Goal: Task Accomplishment & Management: Complete application form

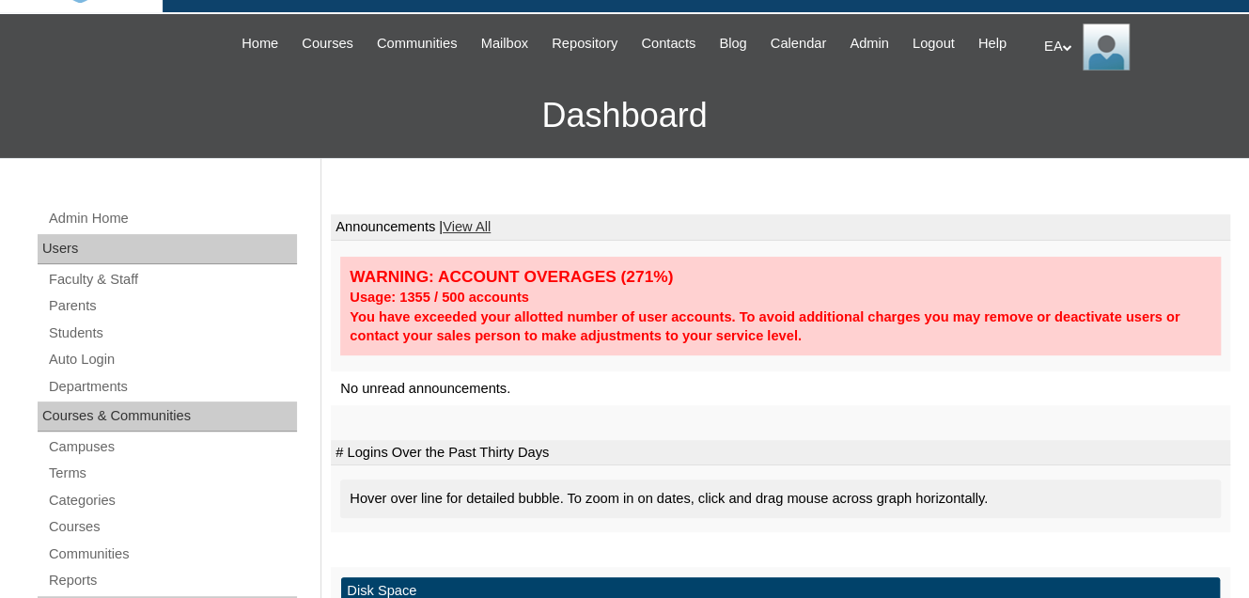
scroll to position [282, 0]
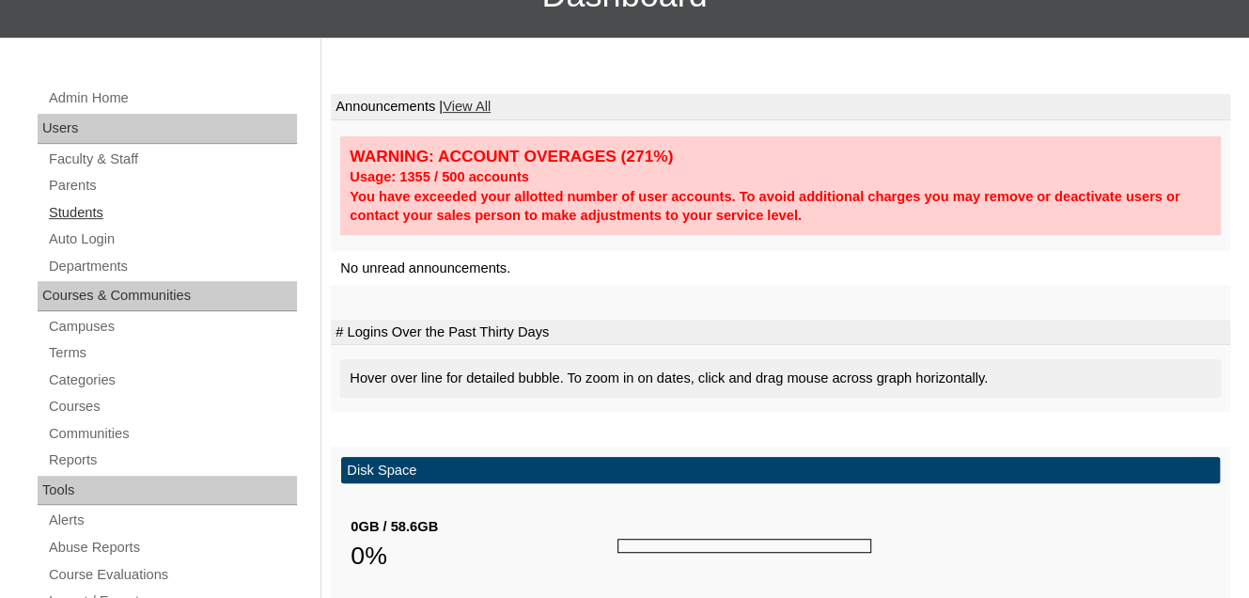
click at [86, 225] on link "Students" at bounding box center [172, 212] width 250 height 23
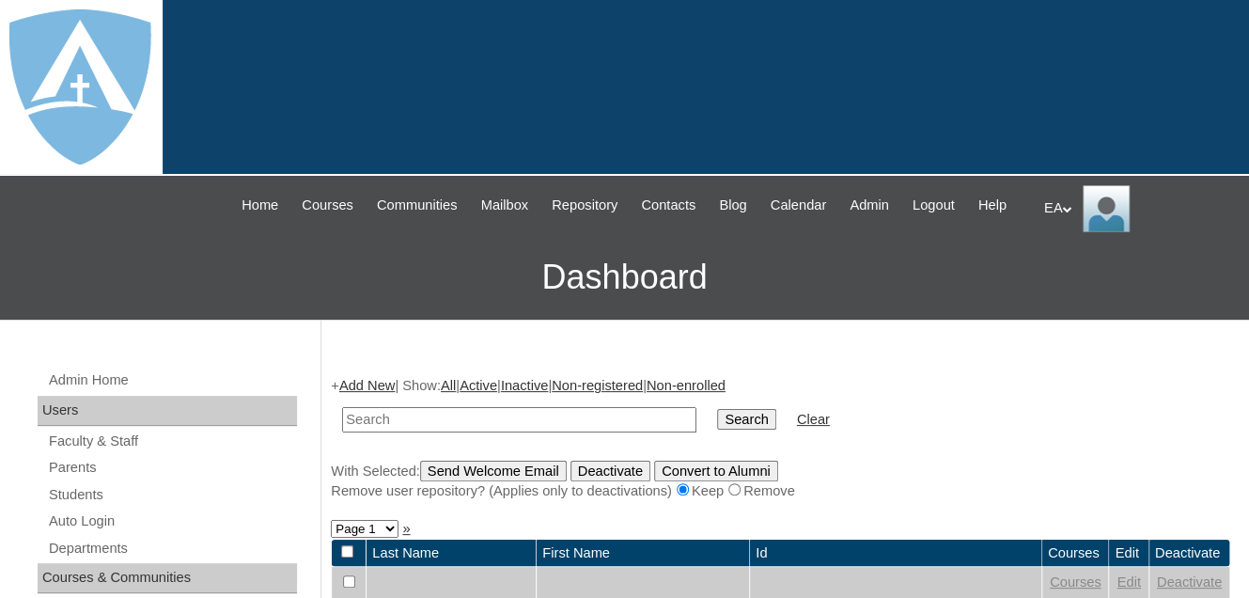
scroll to position [282, 0]
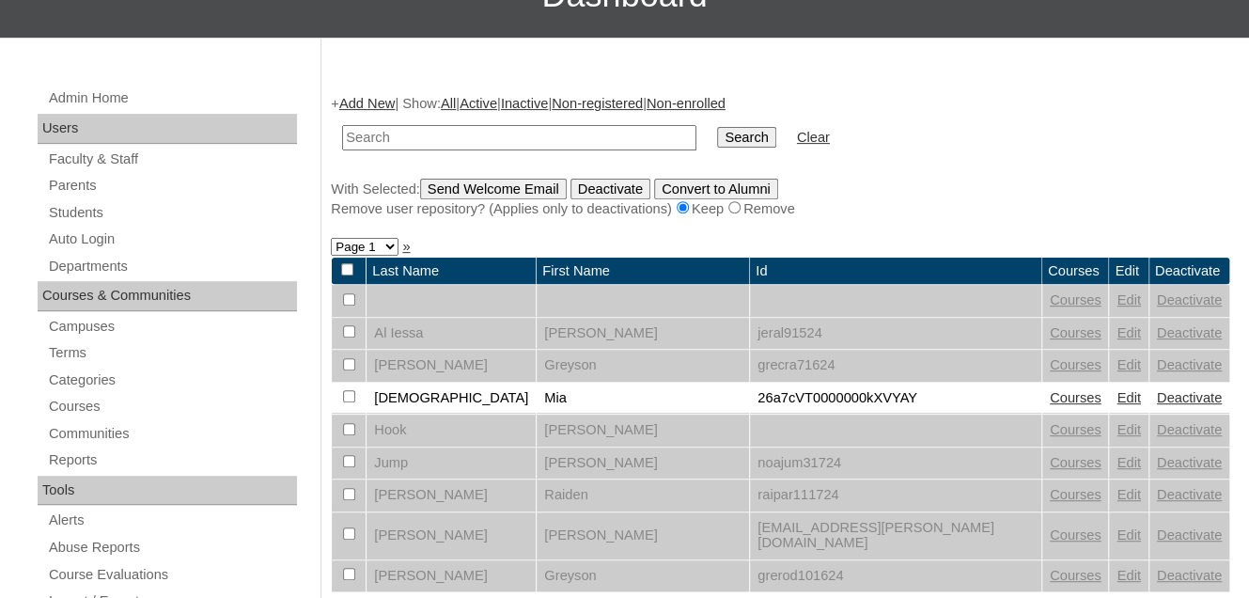
click at [386, 150] on input "text" at bounding box center [519, 137] width 354 height 25
type input "Aniya"
click at [717, 148] on input "Search" at bounding box center [746, 137] width 58 height 21
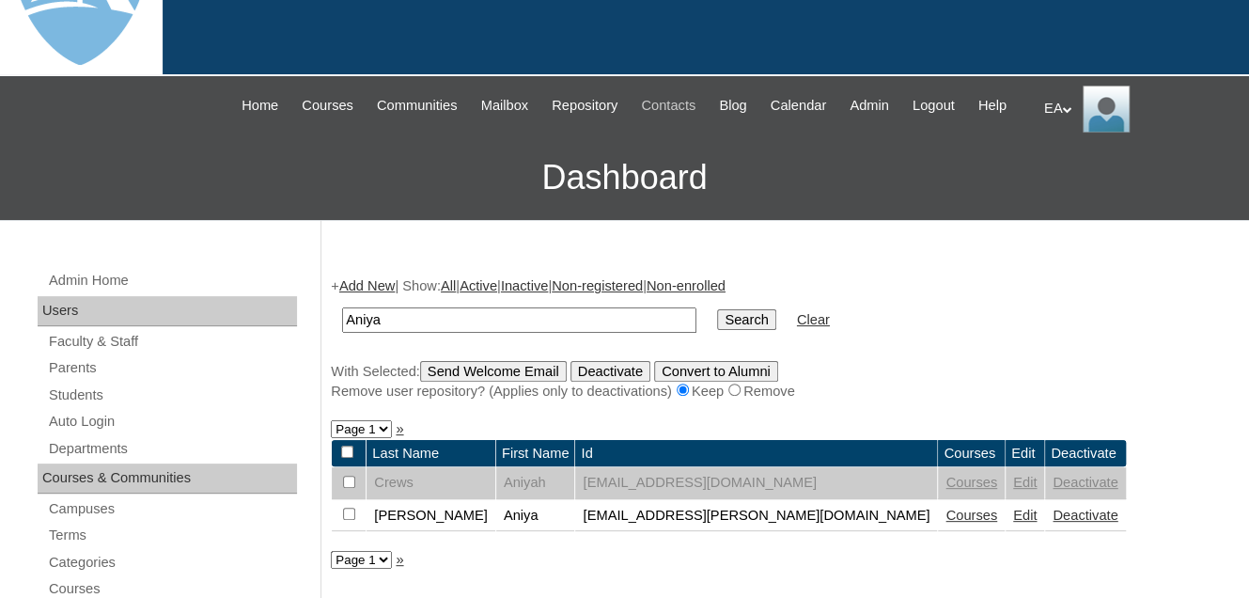
scroll to position [282, 0]
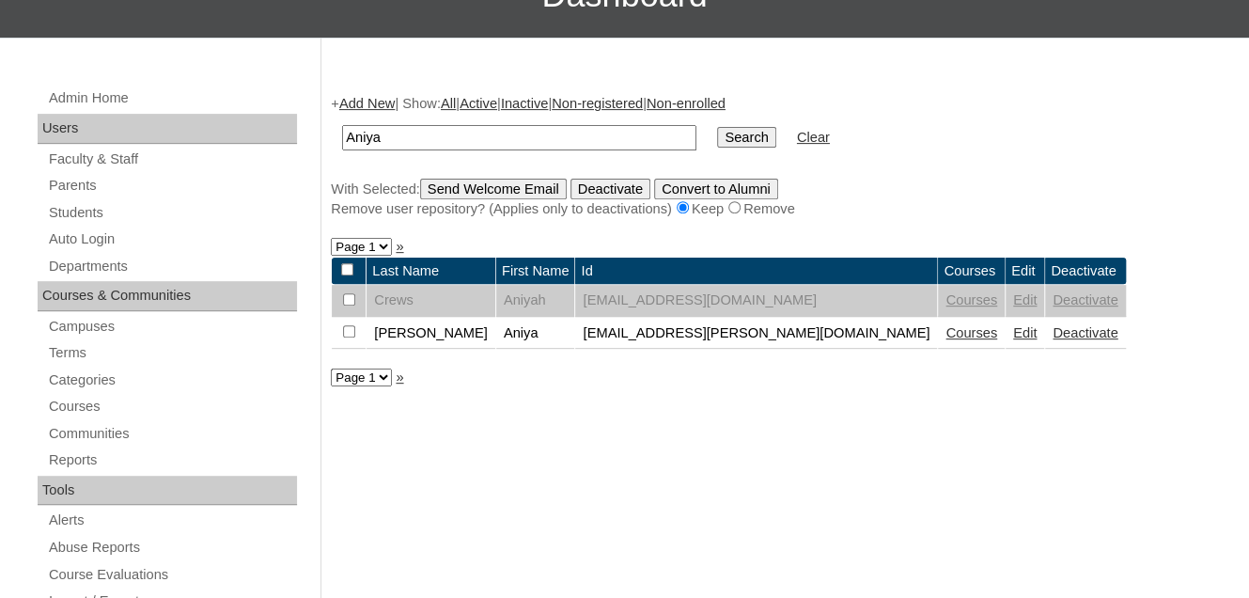
click at [1013, 340] on link "Edit" at bounding box center [1024, 332] width 23 height 15
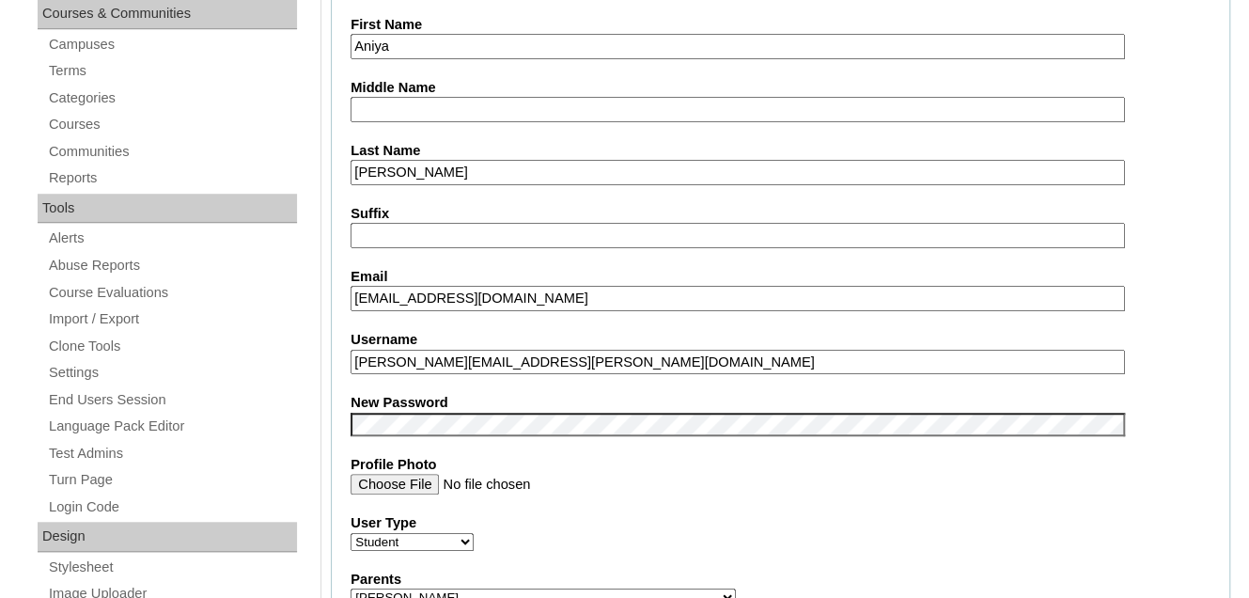
scroll to position [658, 0]
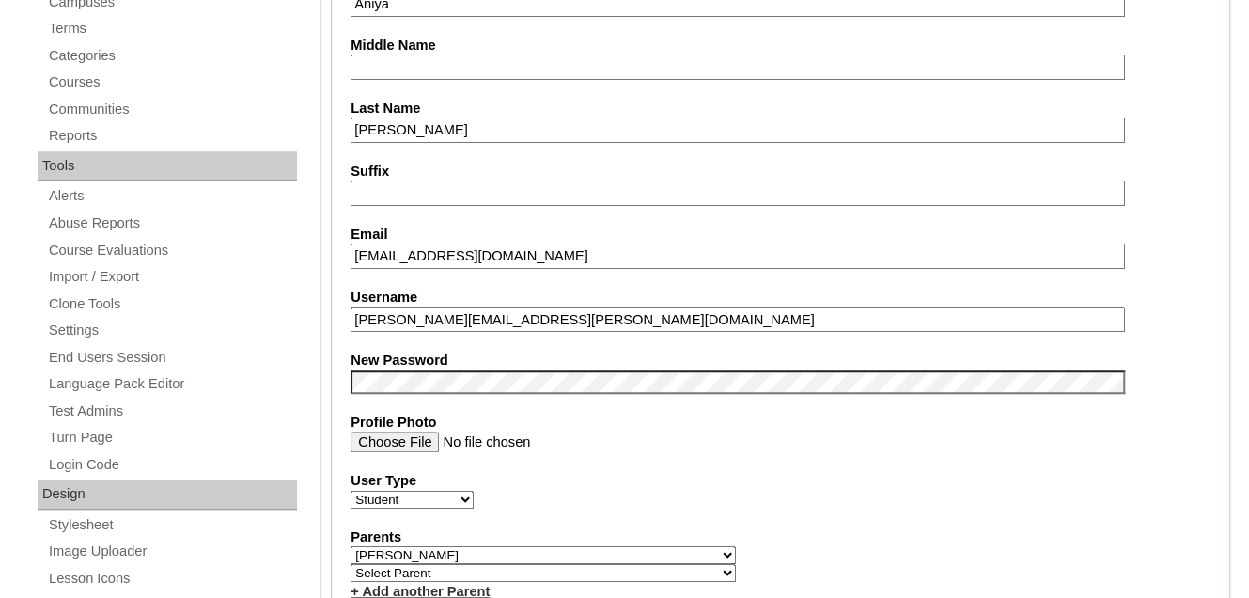
type input "primarystudentEA"
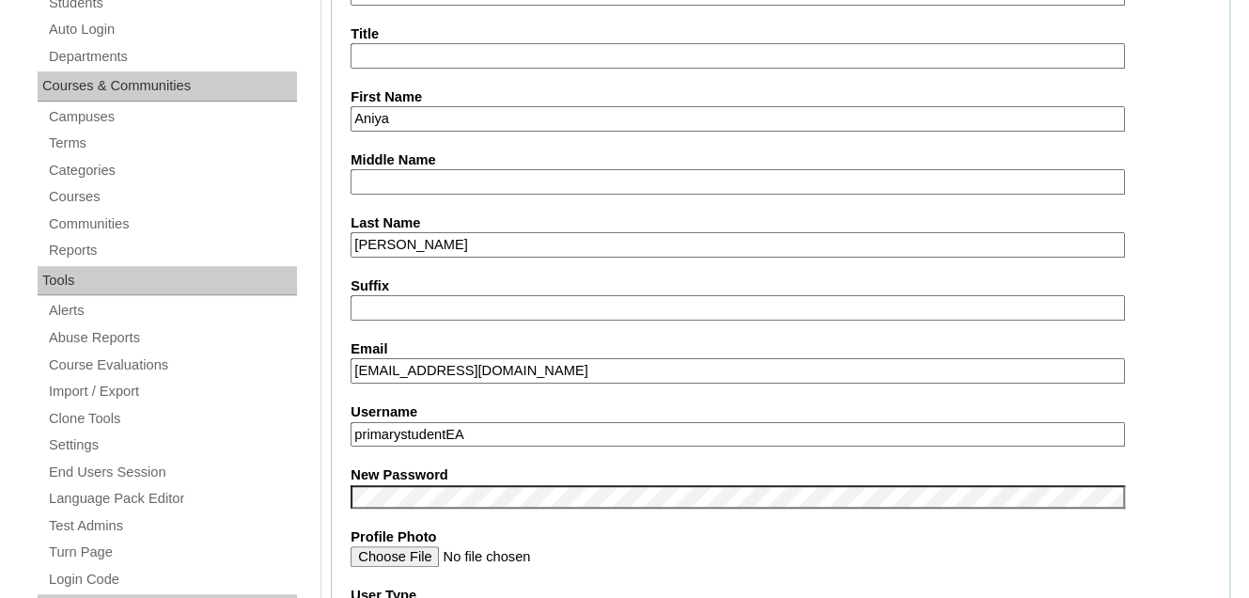
scroll to position [564, 0]
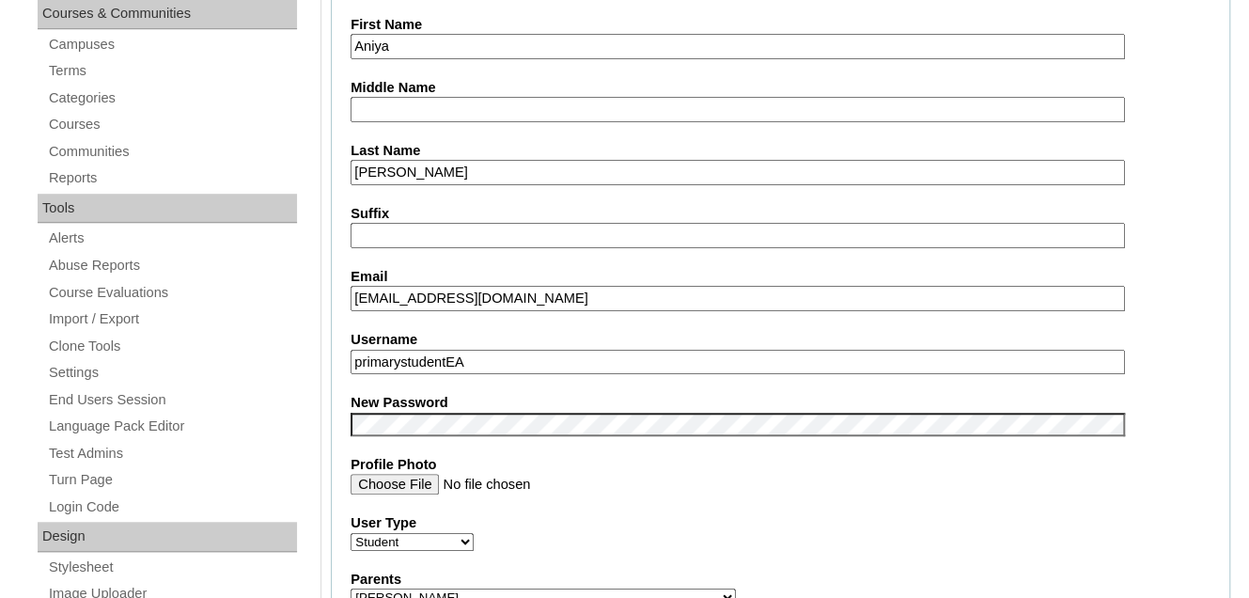
click at [502, 365] on input "primarystudentEA" at bounding box center [738, 362] width 774 height 25
drag, startPoint x: 489, startPoint y: 372, endPoint x: 347, endPoint y: 369, distance: 142.0
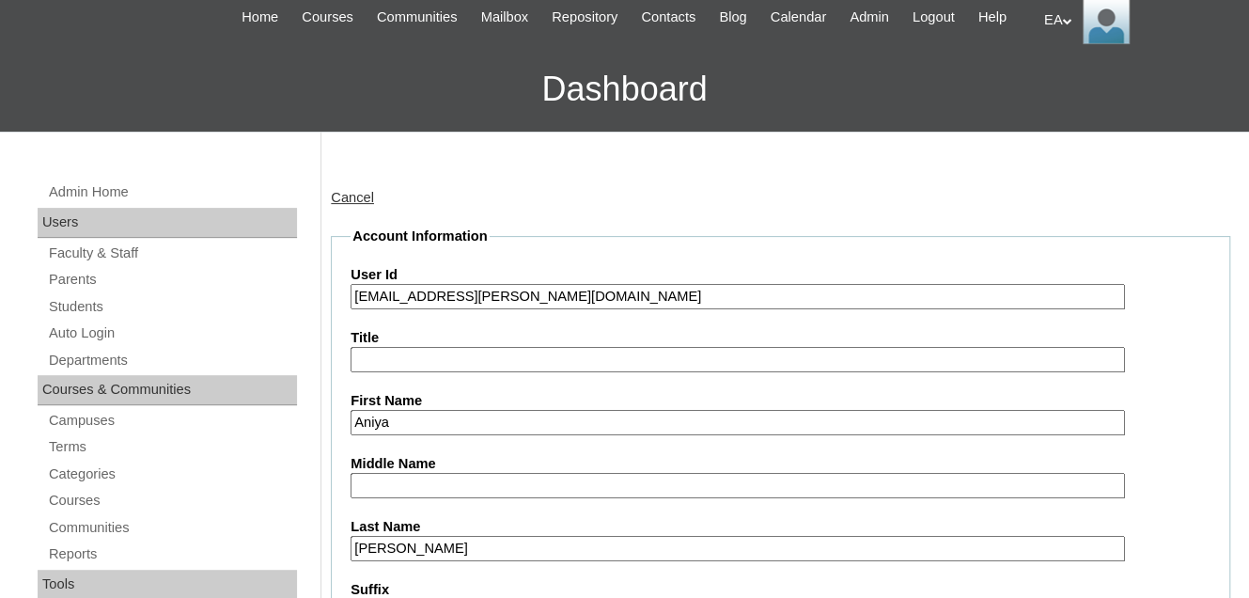
drag, startPoint x: 630, startPoint y: 316, endPoint x: 388, endPoint y: 320, distance: 241.6
click at [372, 309] on input "26aniya.harper@enlightiumstudent.com" at bounding box center [738, 296] width 774 height 25
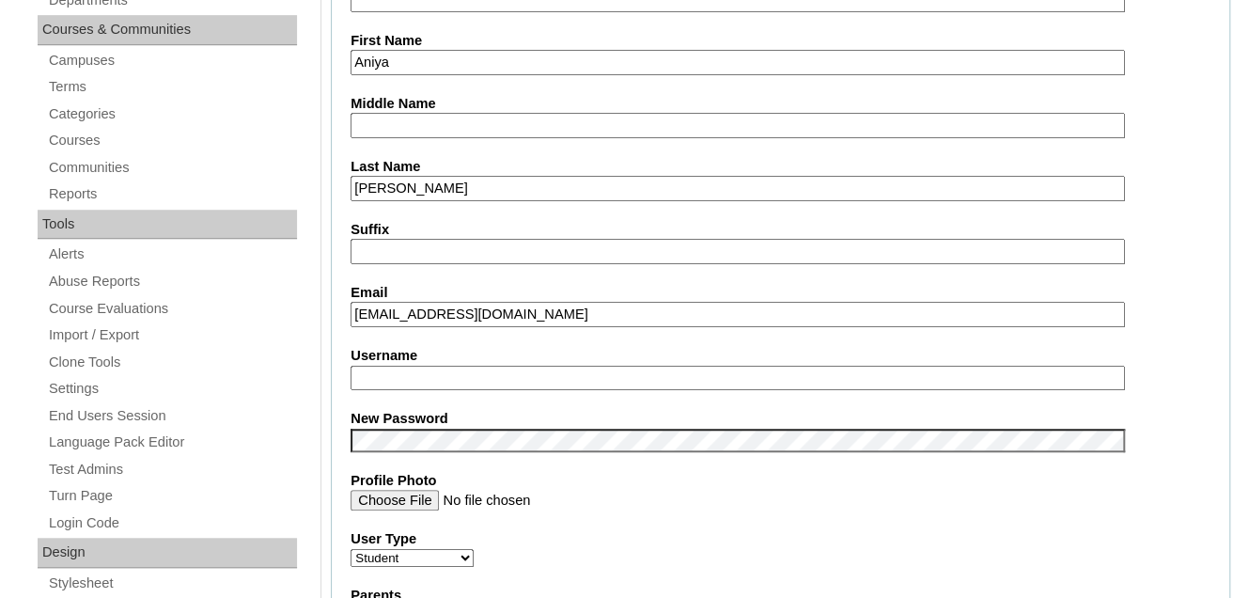
scroll to position [752, 0]
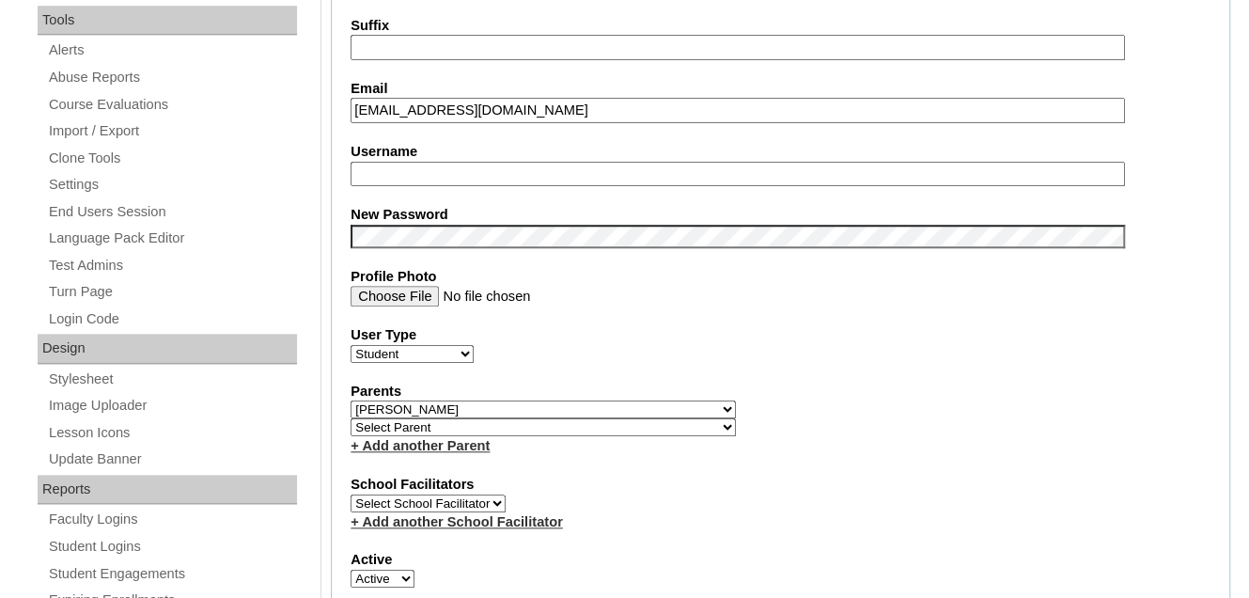
click at [385, 181] on input "Username" at bounding box center [738, 174] width 774 height 25
paste input "[PERSON_NAME][EMAIL_ADDRESS][PERSON_NAME][DOMAIN_NAME]"
type input "[PERSON_NAME][EMAIL_ADDRESS][PERSON_NAME][DOMAIN_NAME]"
click at [629, 430] on div "Parents Select Parent Abbas, Tahani Garcia, Rosa Kaneko, Chad Labourdette, Jess…" at bounding box center [781, 419] width 860 height 74
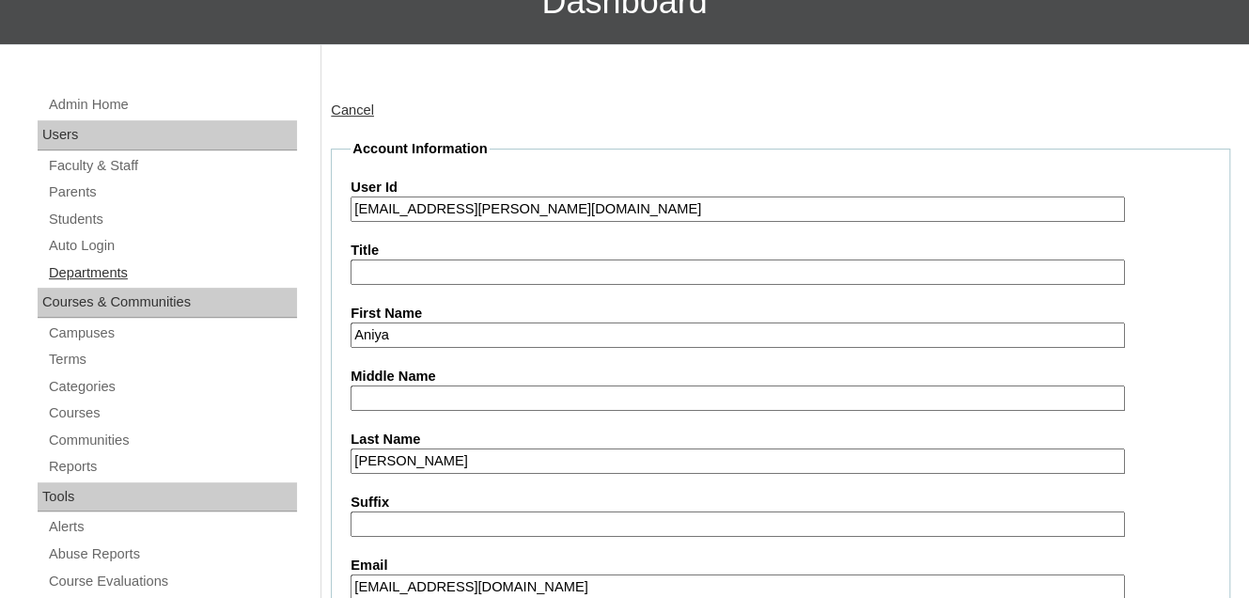
scroll to position [282, 0]
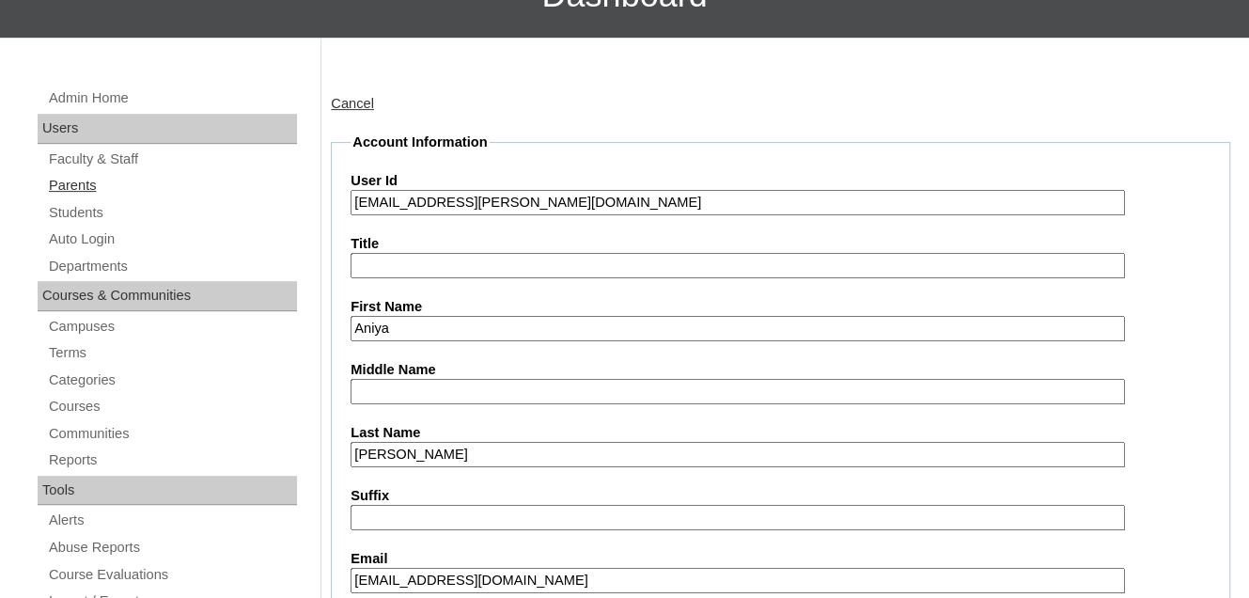
click at [64, 197] on link "Parents" at bounding box center [172, 185] width 250 height 23
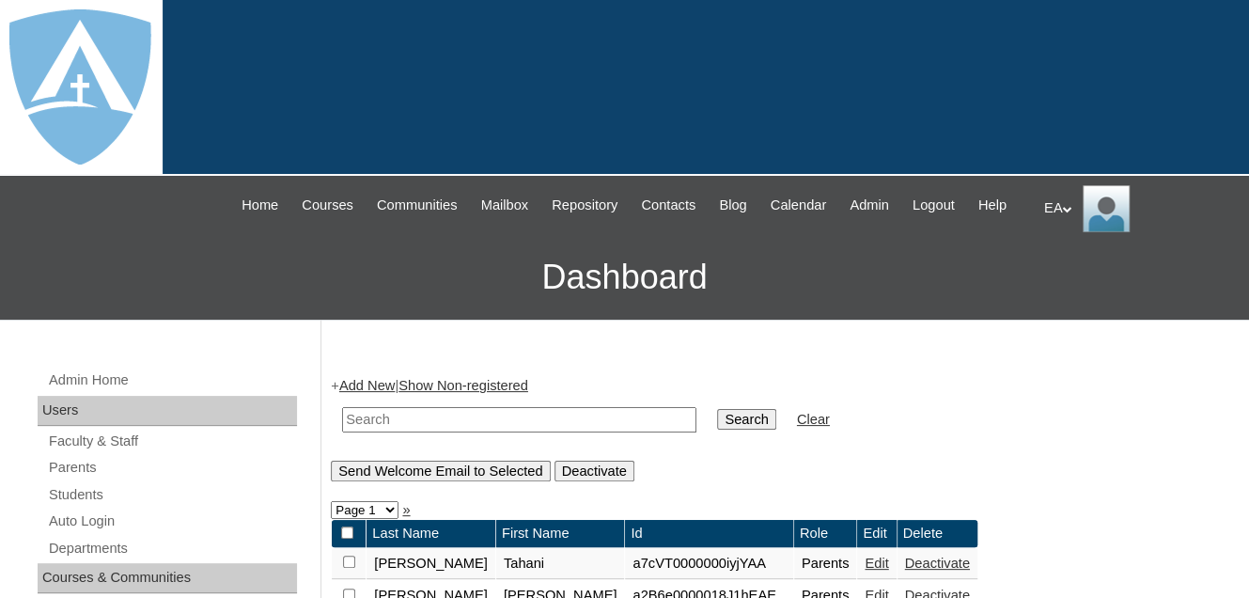
click at [408, 432] on input "text" at bounding box center [519, 419] width 354 height 25
type input "Chelsea"
click at [717, 430] on input "Search" at bounding box center [746, 419] width 58 height 21
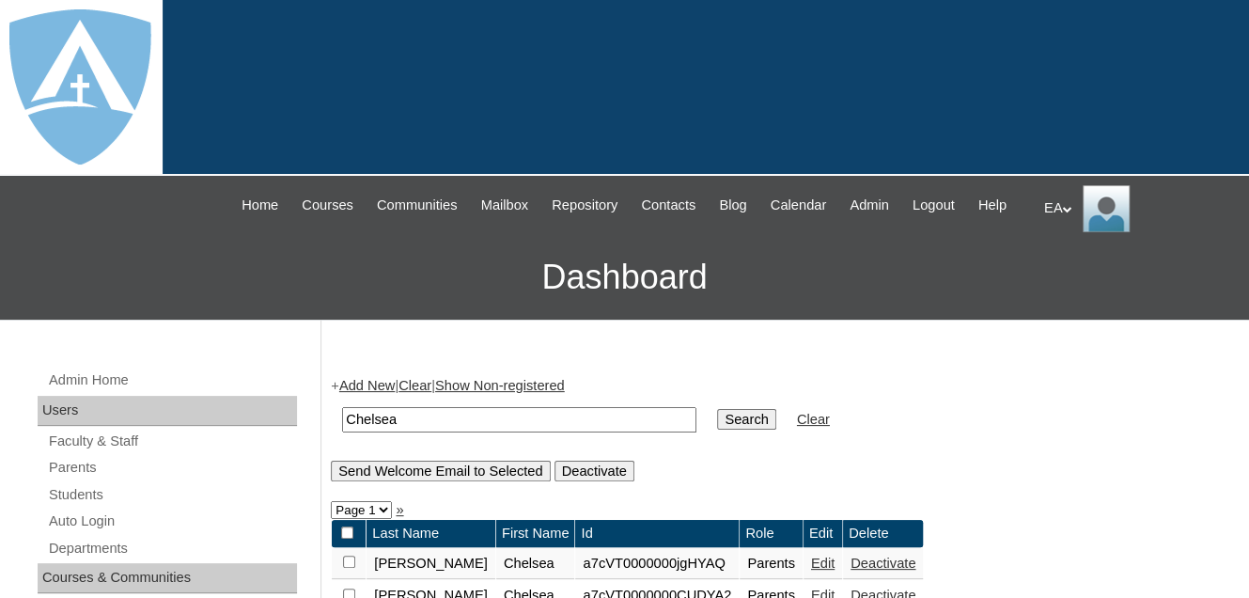
scroll to position [282, 0]
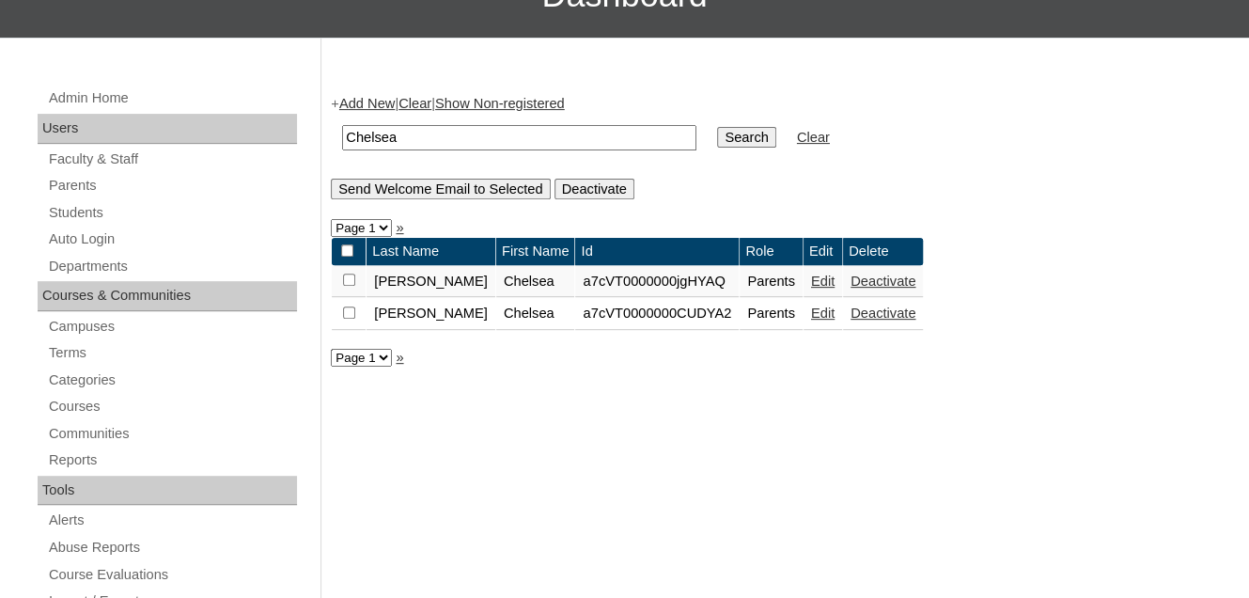
click at [811, 289] on link "Edit" at bounding box center [822, 281] width 23 height 15
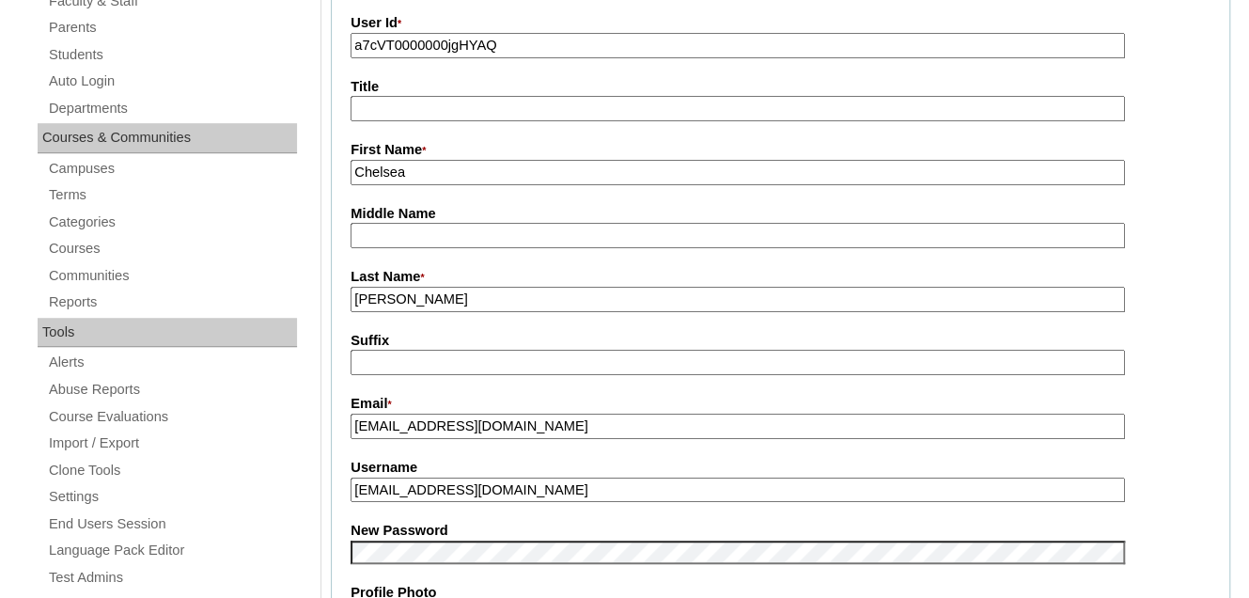
scroll to position [470, 0]
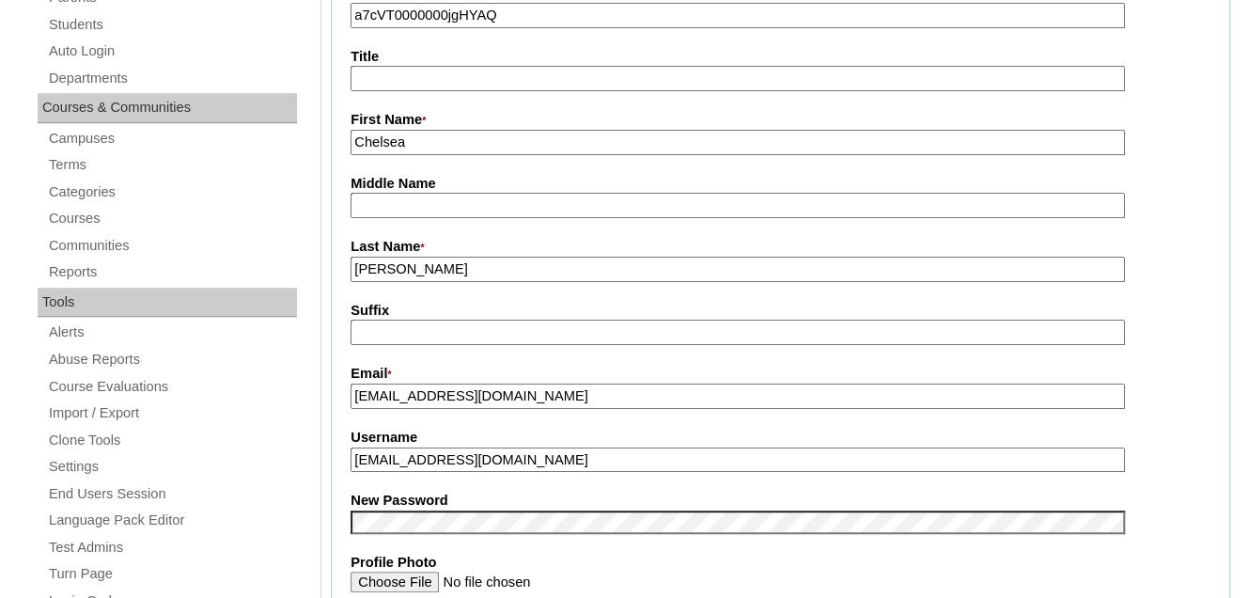
drag, startPoint x: 527, startPoint y: 415, endPoint x: 406, endPoint y: 414, distance: 121.3
click at [406, 409] on input "[EMAIL_ADDRESS][DOMAIN_NAME]" at bounding box center [738, 396] width 774 height 25
click at [538, 447] on label "Username" at bounding box center [781, 438] width 860 height 20
click at [538, 447] on input "[EMAIL_ADDRESS][DOMAIN_NAME]" at bounding box center [738, 459] width 774 height 25
drag, startPoint x: 525, startPoint y: 475, endPoint x: 350, endPoint y: 466, distance: 176.0
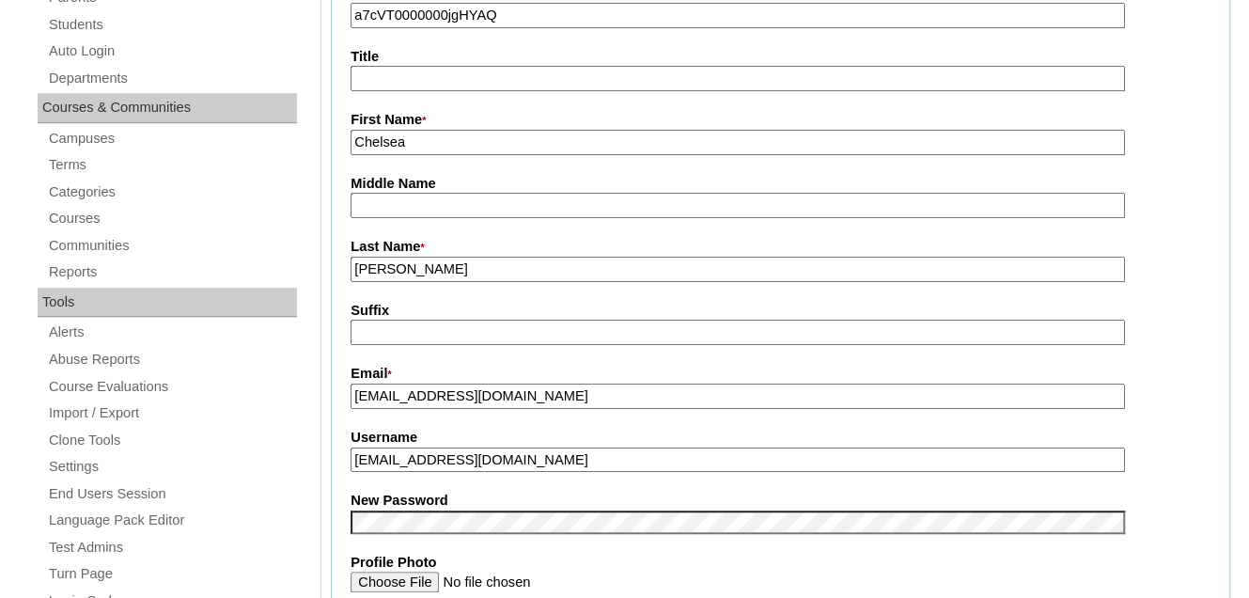
click at [351, 466] on input "cnjones0902@gmail.com" at bounding box center [738, 459] width 774 height 25
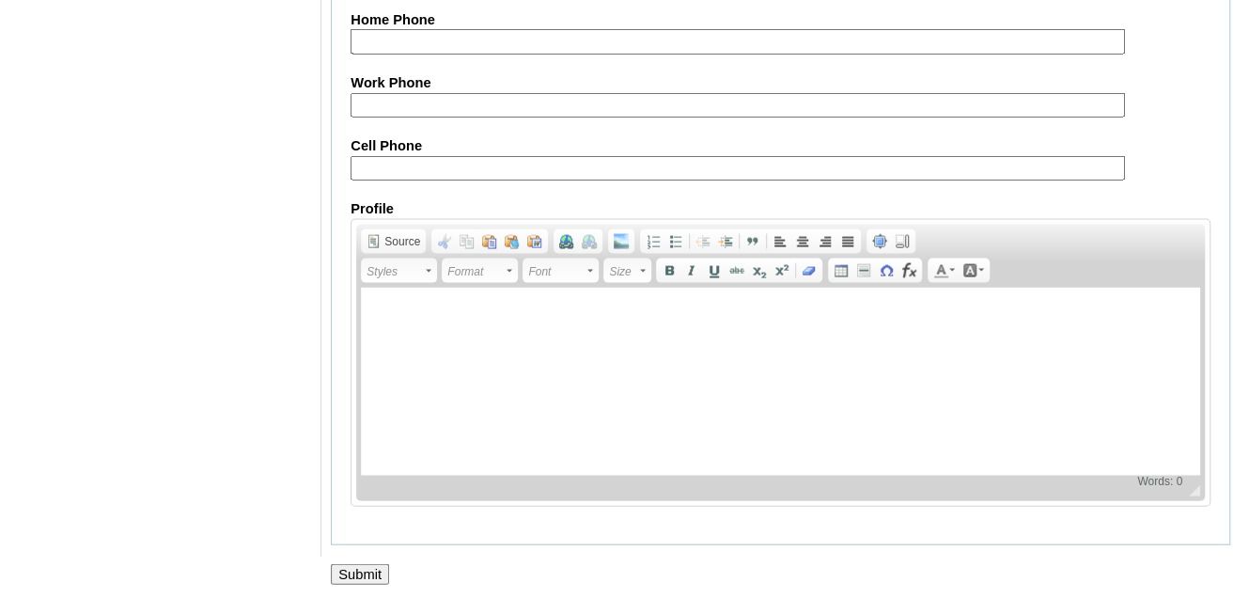
scroll to position [1968, 0]
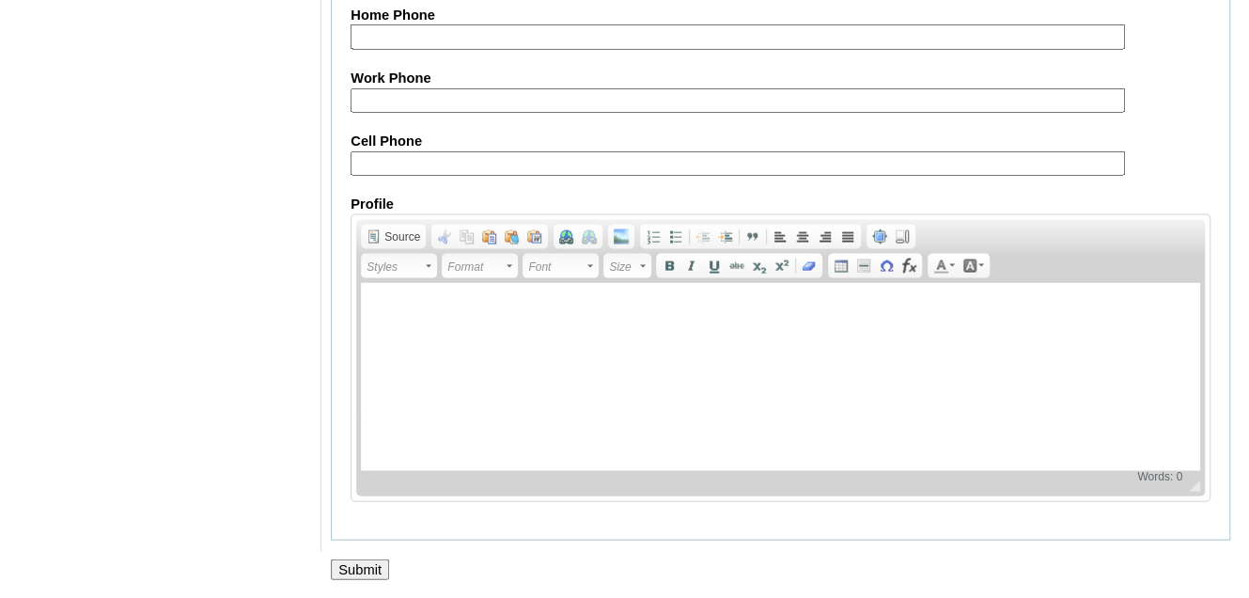
click at [343, 571] on input "Submit" at bounding box center [360, 569] width 58 height 21
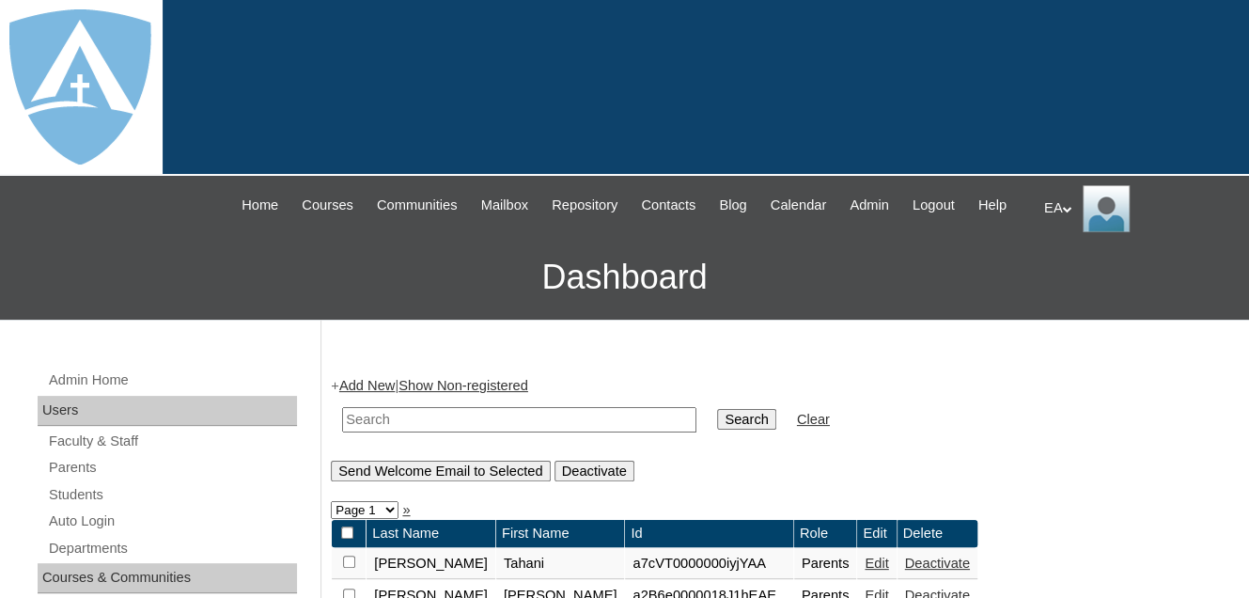
click at [1061, 206] on div "EA My Profile My Settings Logout" at bounding box center [1137, 208] width 186 height 47
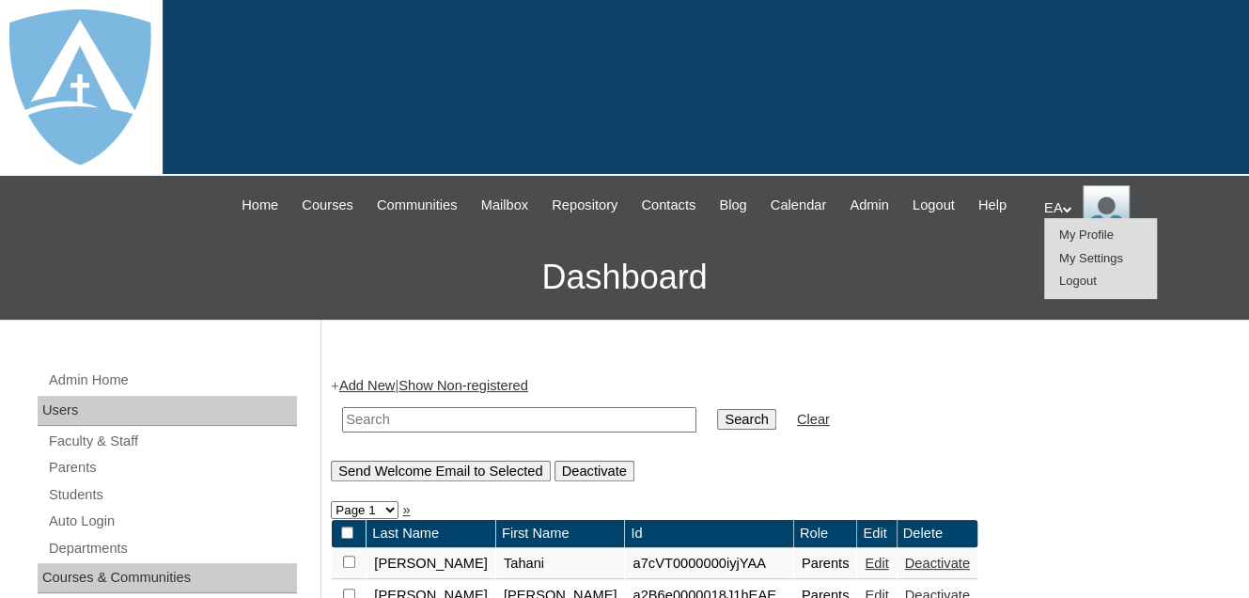
click at [1081, 279] on span "Logout" at bounding box center [1078, 281] width 38 height 14
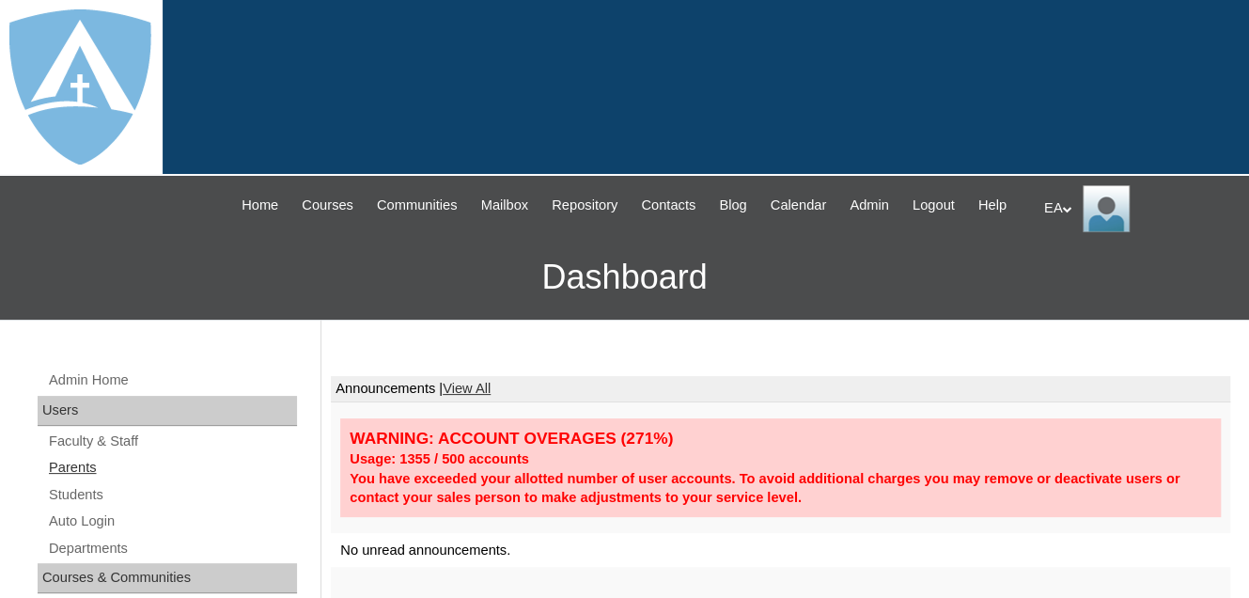
click at [86, 479] on link "Parents" at bounding box center [172, 467] width 250 height 23
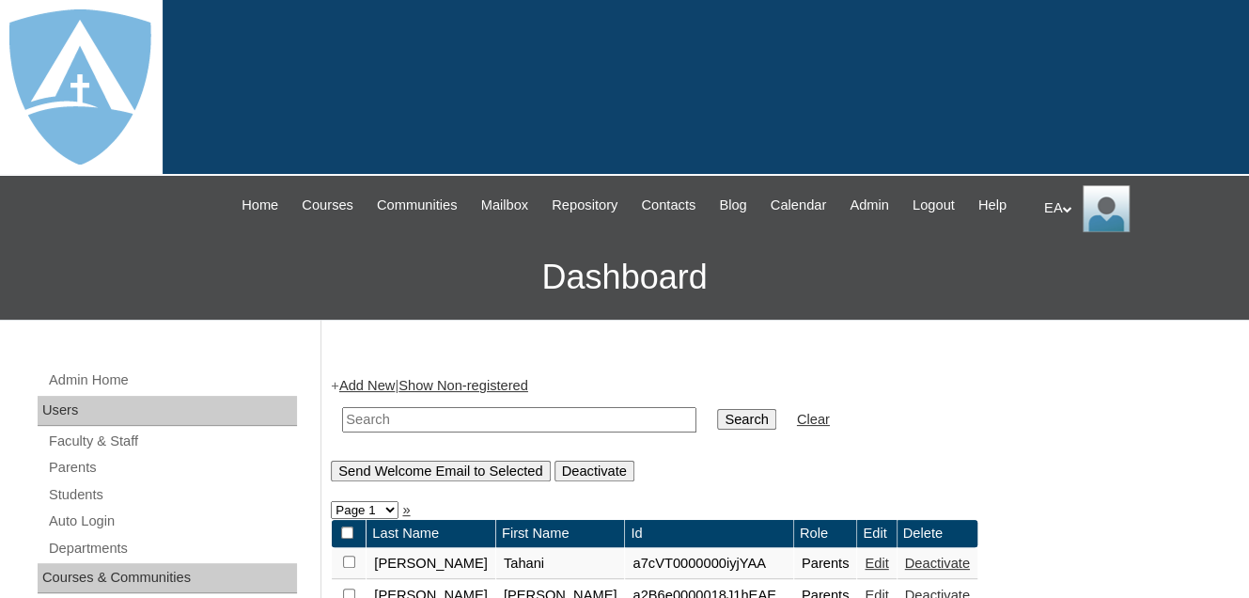
scroll to position [376, 0]
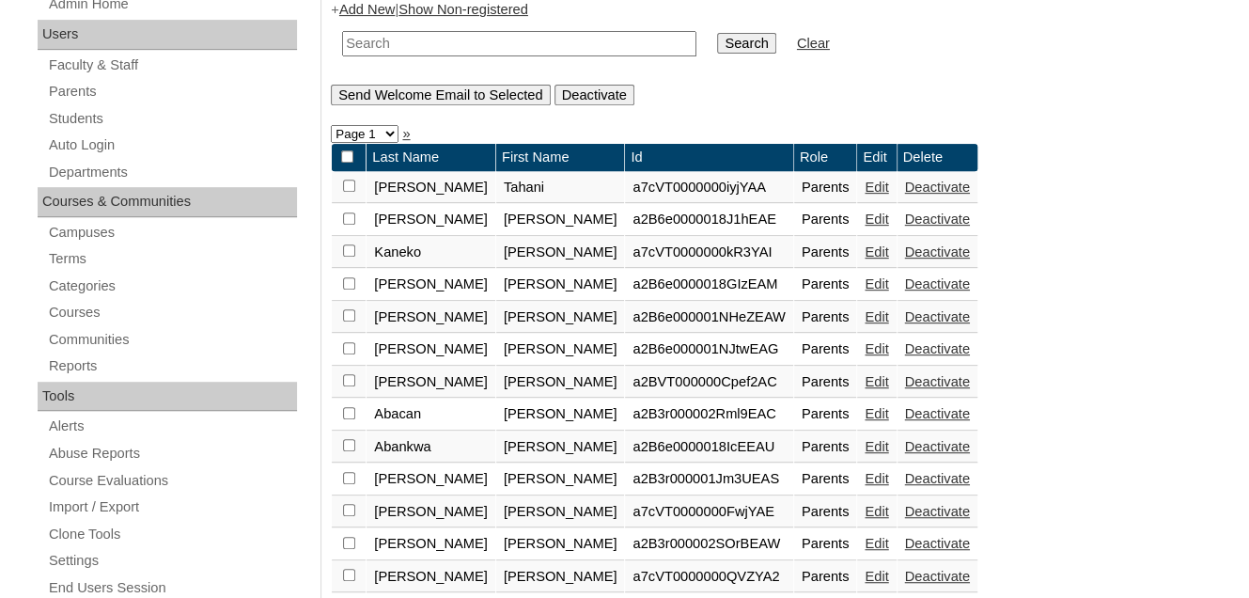
click at [391, 56] on input "text" at bounding box center [519, 43] width 354 height 25
type input "Chelsea"
click at [717, 54] on input "Search" at bounding box center [746, 43] width 58 height 21
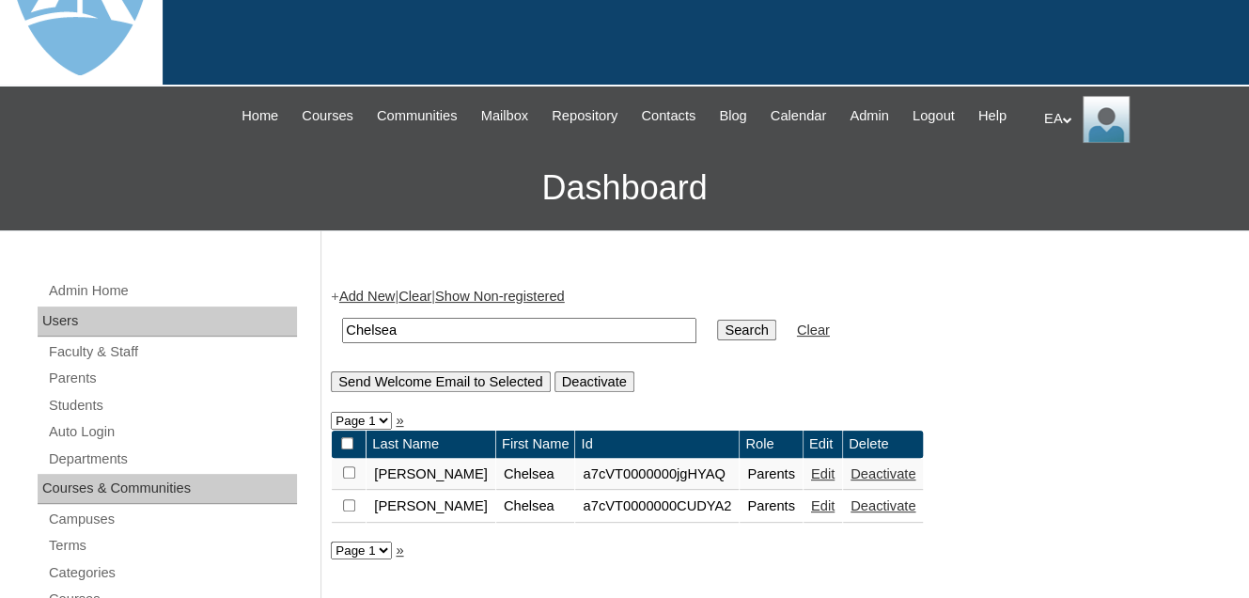
scroll to position [282, 0]
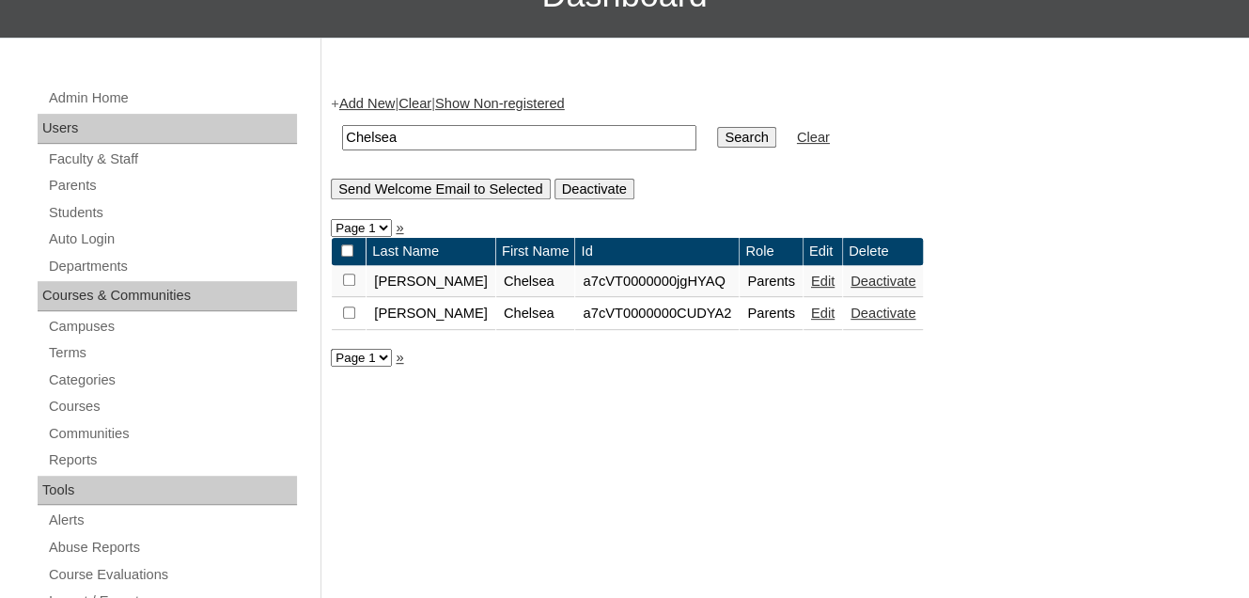
click at [811, 289] on link "Edit" at bounding box center [822, 281] width 23 height 15
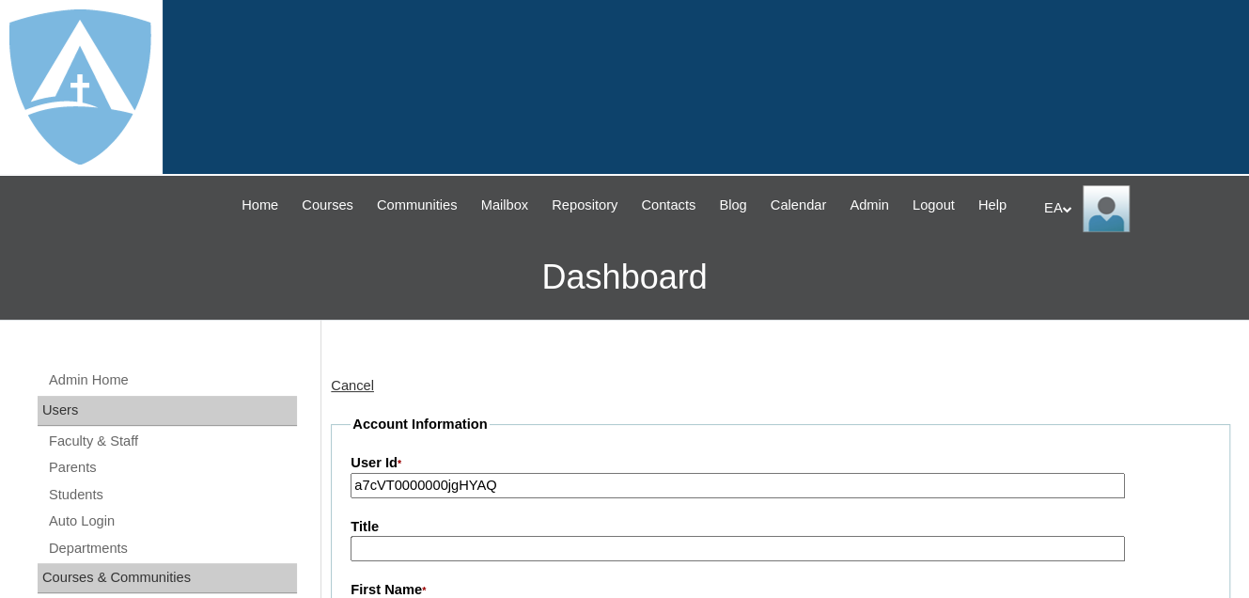
scroll to position [376, 0]
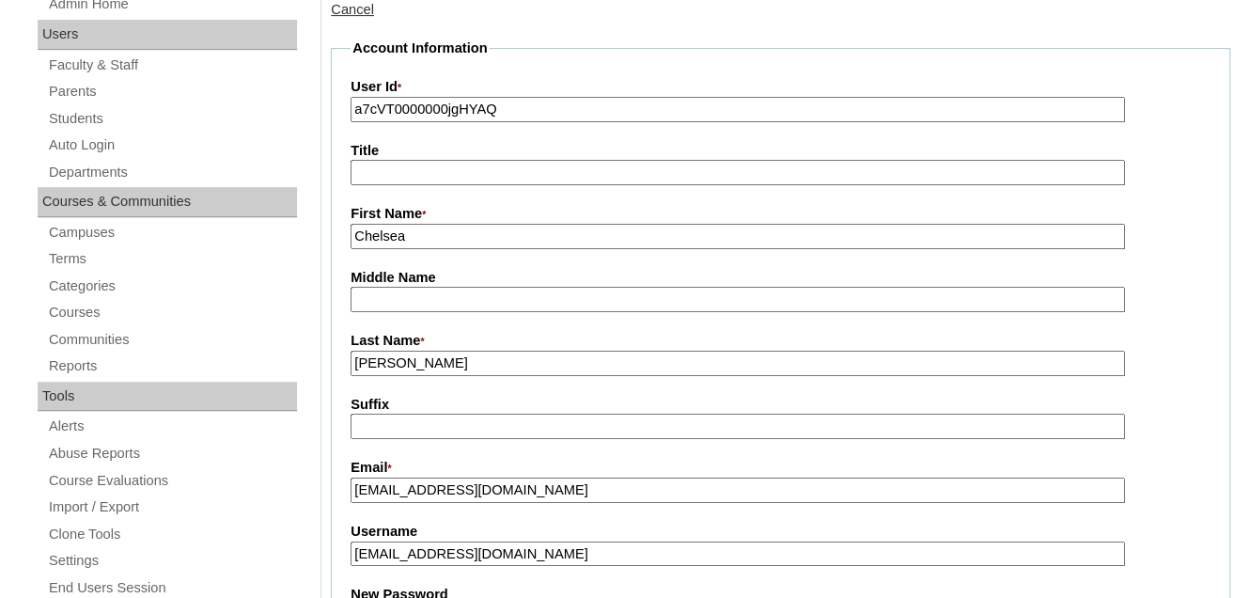
type input "primarystudentEA"
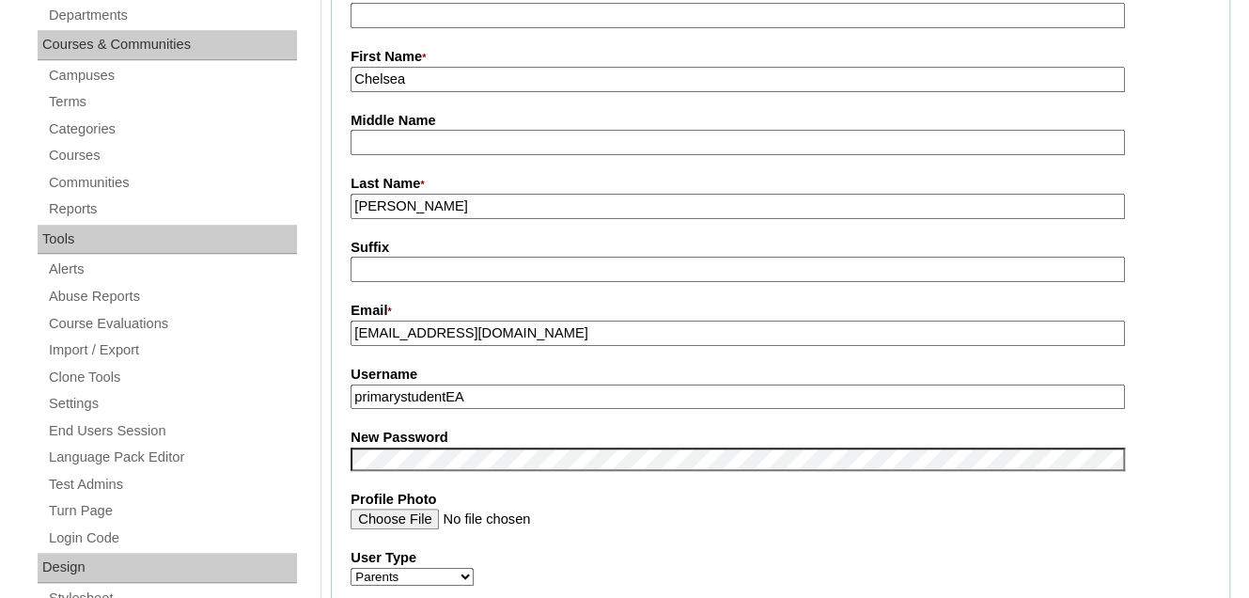
scroll to position [470, 0]
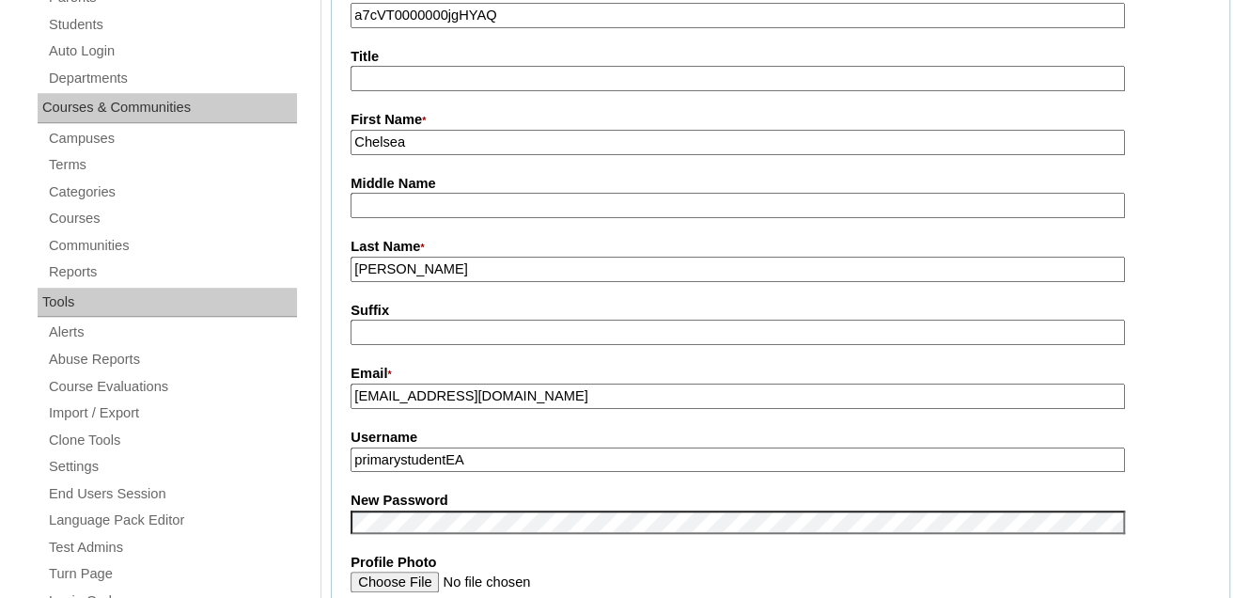
drag, startPoint x: 538, startPoint y: 414, endPoint x: 353, endPoint y: 410, distance: 184.3
click at [353, 409] on input "cnjones0902@gmail.com" at bounding box center [738, 396] width 774 height 25
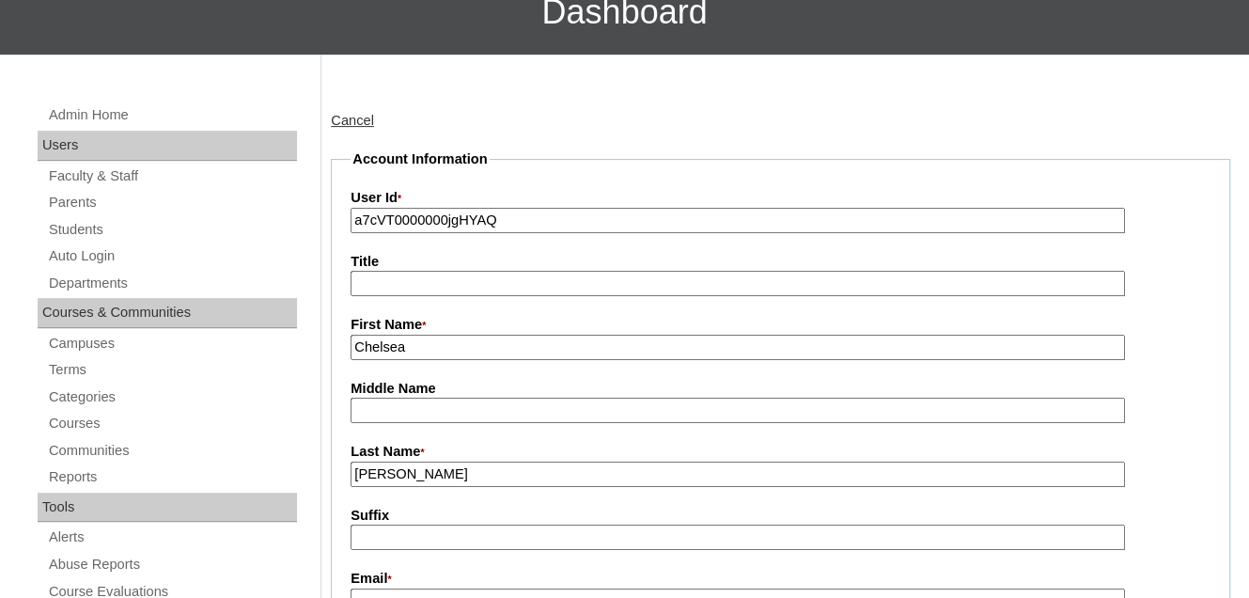
scroll to position [376, 0]
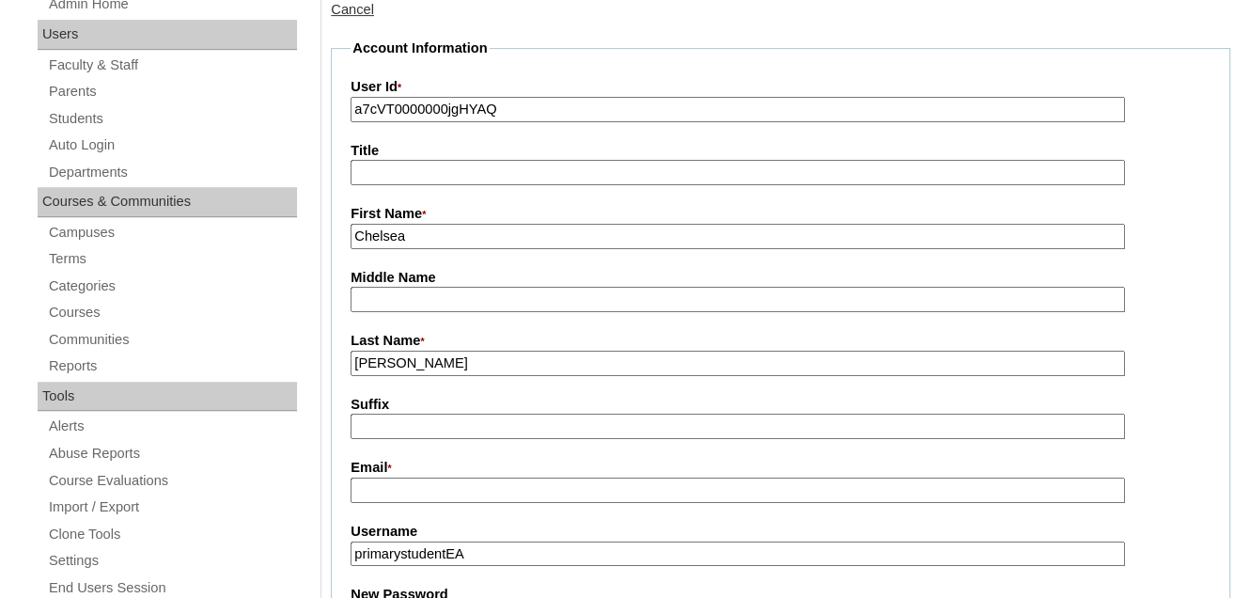
click at [373, 503] on input "Email *" at bounding box center [738, 490] width 774 height 25
paste input "ca.chelsey@gmail.com"
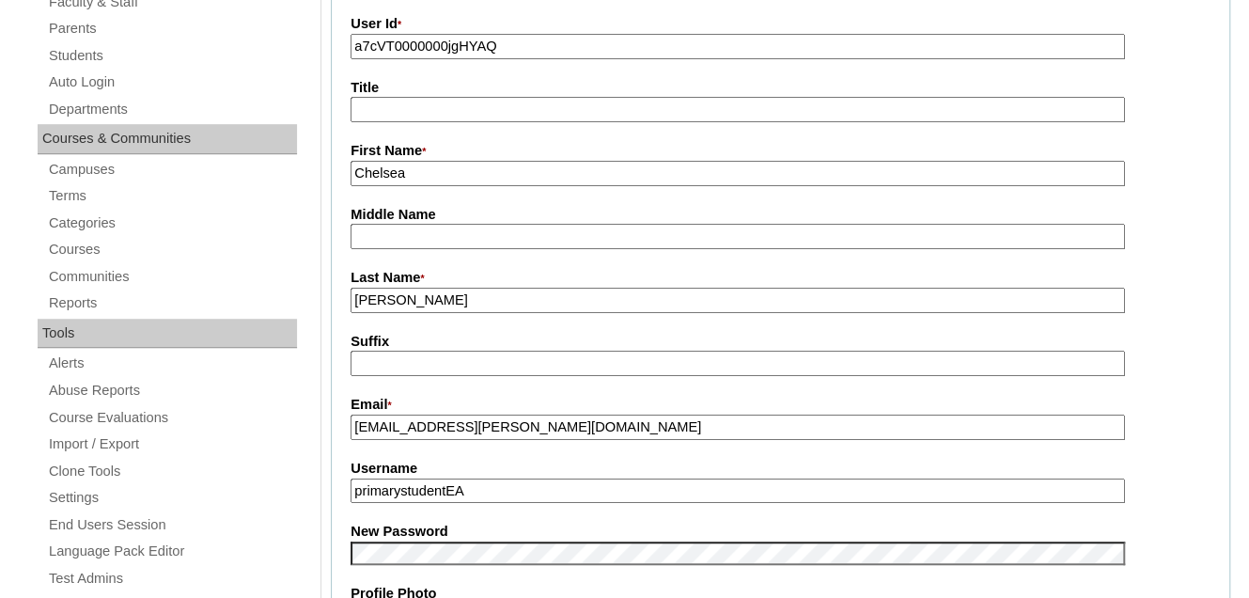
scroll to position [470, 0]
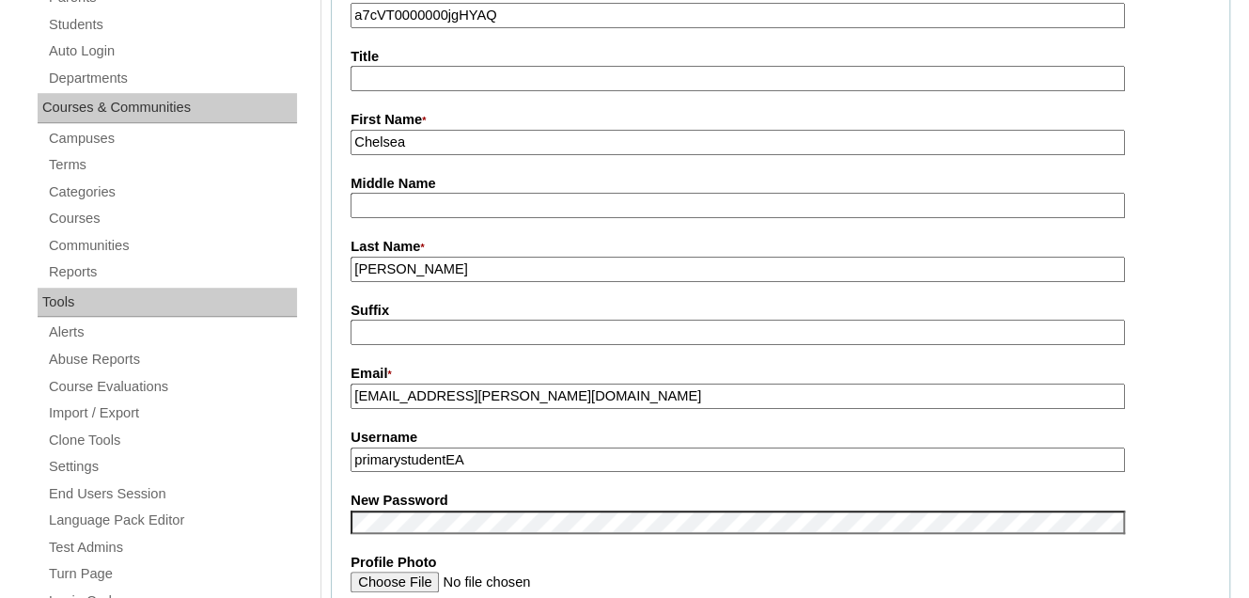
type input "ca.chelsey@gmail.com"
drag, startPoint x: 463, startPoint y: 478, endPoint x: 330, endPoint y: 479, distance: 133.5
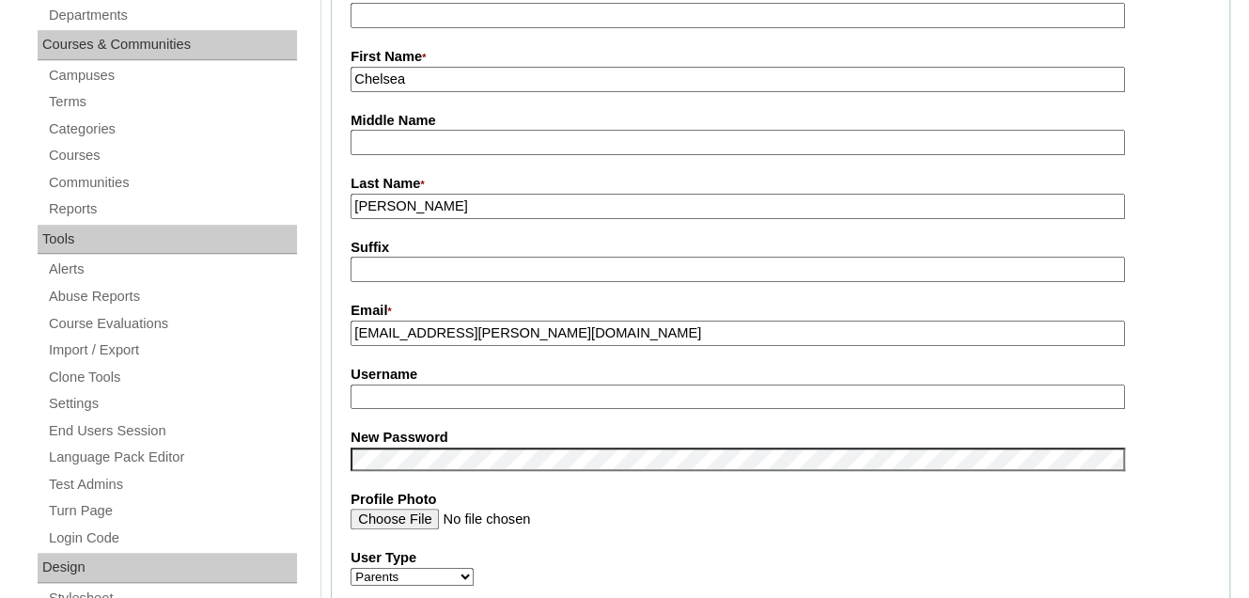
scroll to position [588, 0]
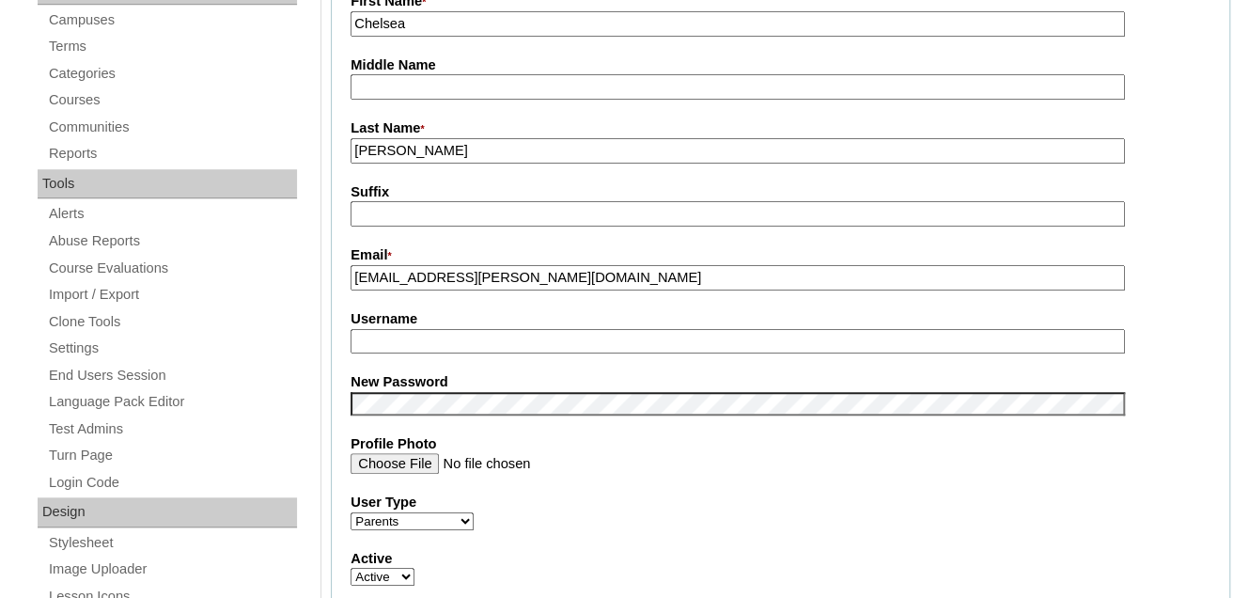
click at [452, 321] on fieldset "Account Information User Id * a7cVT0000000jgHYAQ Title First Name * Chelsea Mid…" at bounding box center [781, 388] width 900 height 1124
paste input "ca.chelsey@gmail.com"
type input "ca.chelsey@gmail.com"
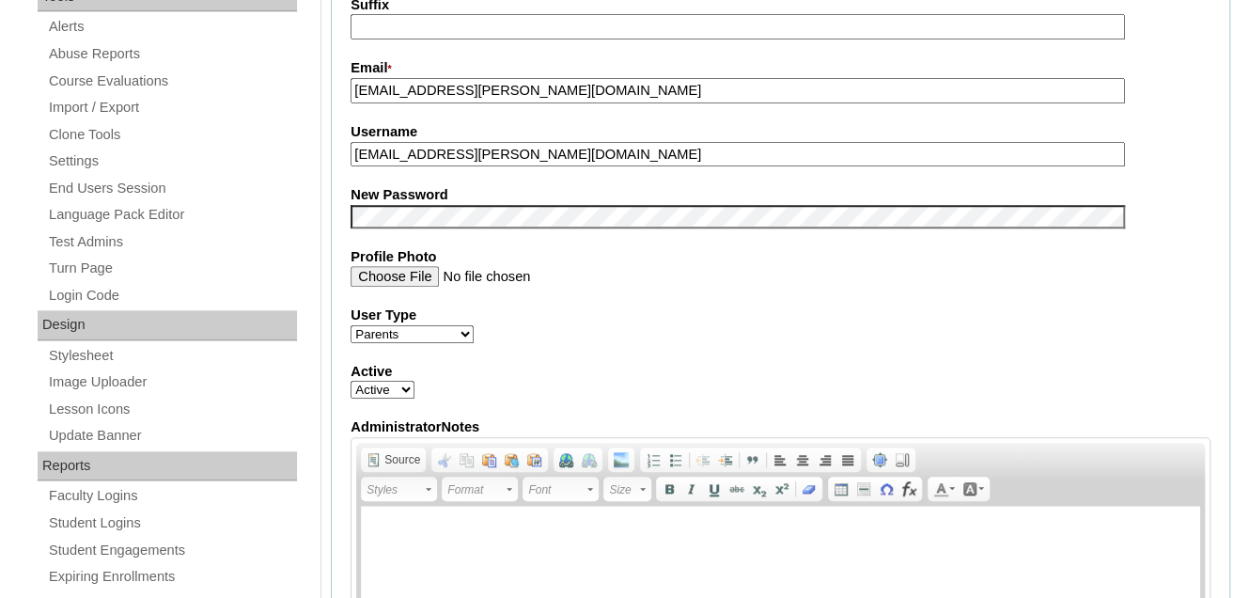
scroll to position [776, 0]
click at [259, 339] on div "Design" at bounding box center [167, 324] width 259 height 30
drag, startPoint x: 523, startPoint y: 164, endPoint x: 337, endPoint y: 186, distance: 186.4
click at [337, 186] on fieldset "Account Information User Id * a7cVT0000000jgHYAQ Title First Name * Chelsea Mid…" at bounding box center [781, 200] width 900 height 1124
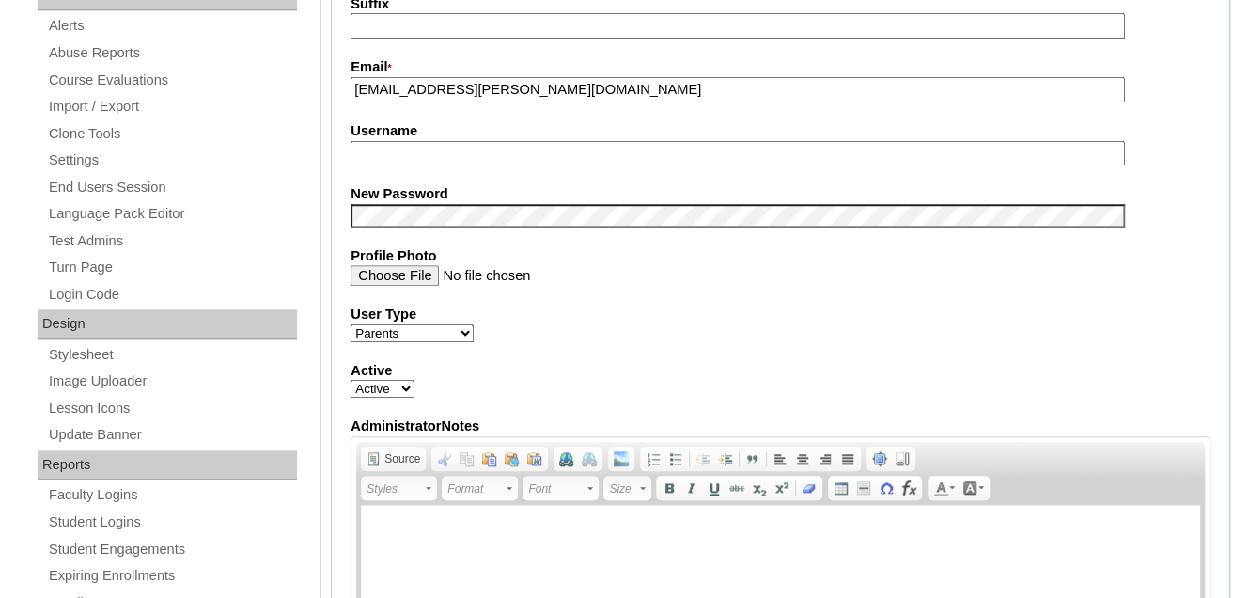
drag, startPoint x: 513, startPoint y: 101, endPoint x: 352, endPoint y: 105, distance: 161.7
click at [352, 102] on input "ca.chelsey@gmail.com" at bounding box center [738, 89] width 774 height 25
paste input "chelseyj453@gmail.com"
type input "chelseyj453@gmail.com"
click at [374, 161] on input "Username" at bounding box center [738, 153] width 774 height 25
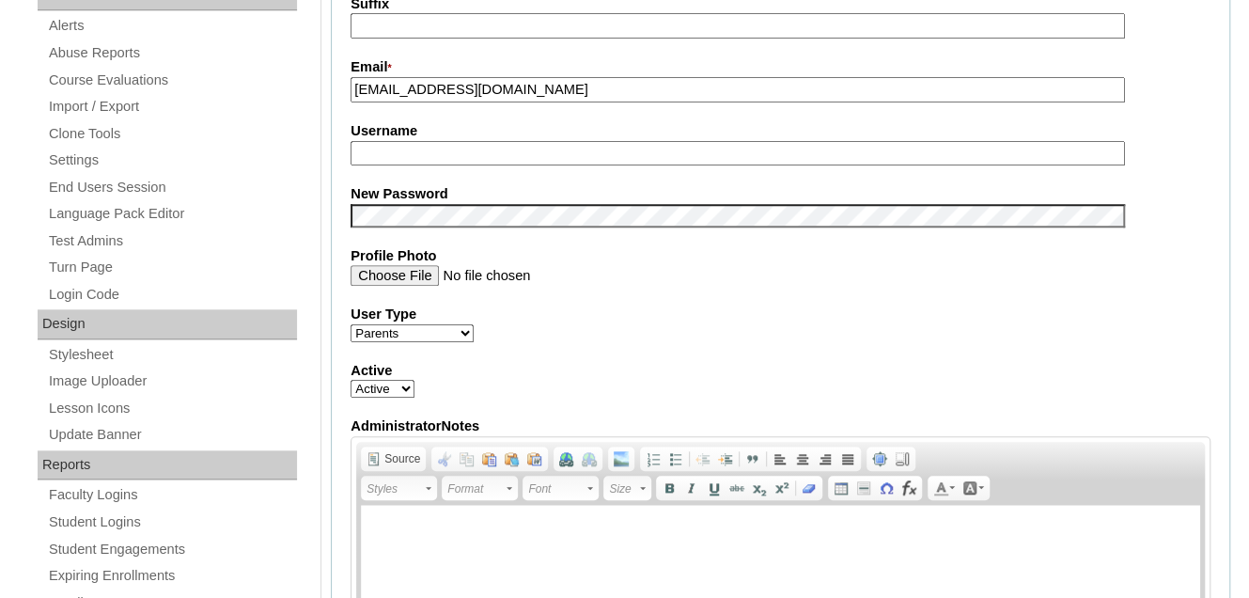
paste input "chelseyj453@gmail.com"
type input "chelseyj453@gmail.com"
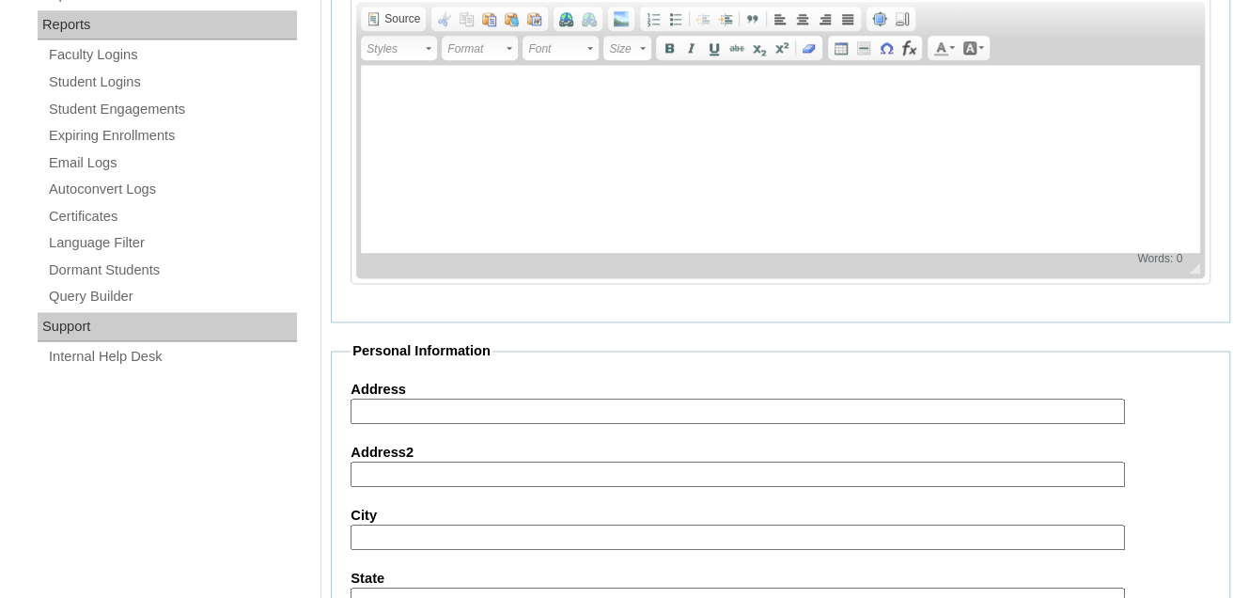
scroll to position [1968, 0]
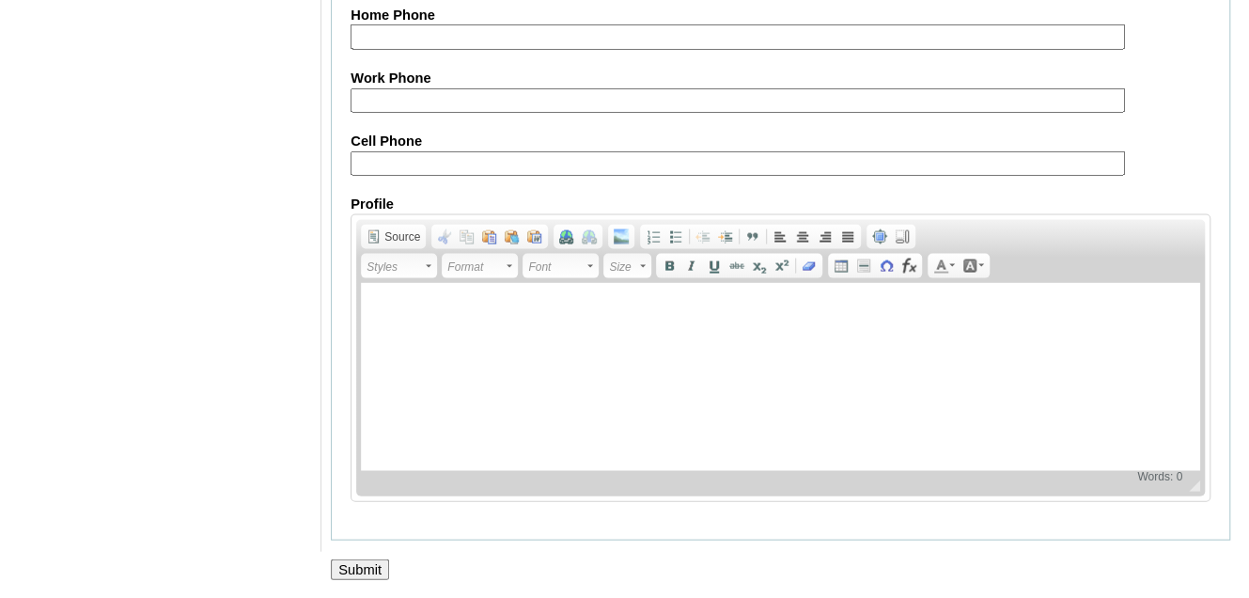
click at [346, 572] on input "Submit" at bounding box center [360, 569] width 58 height 21
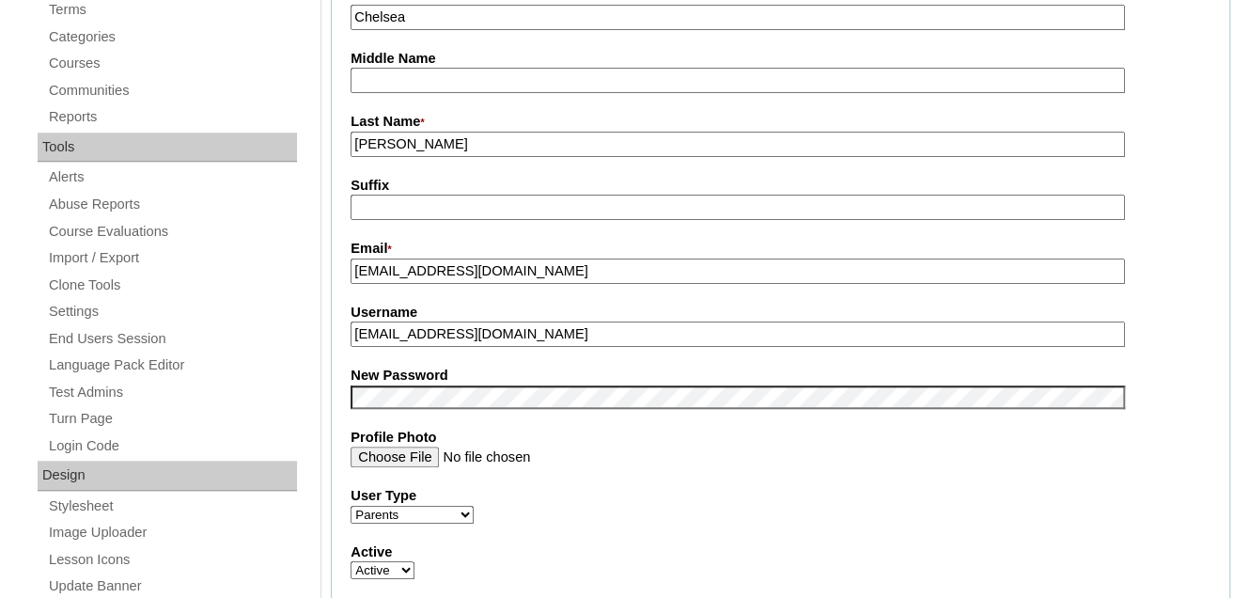
scroll to position [658, 0]
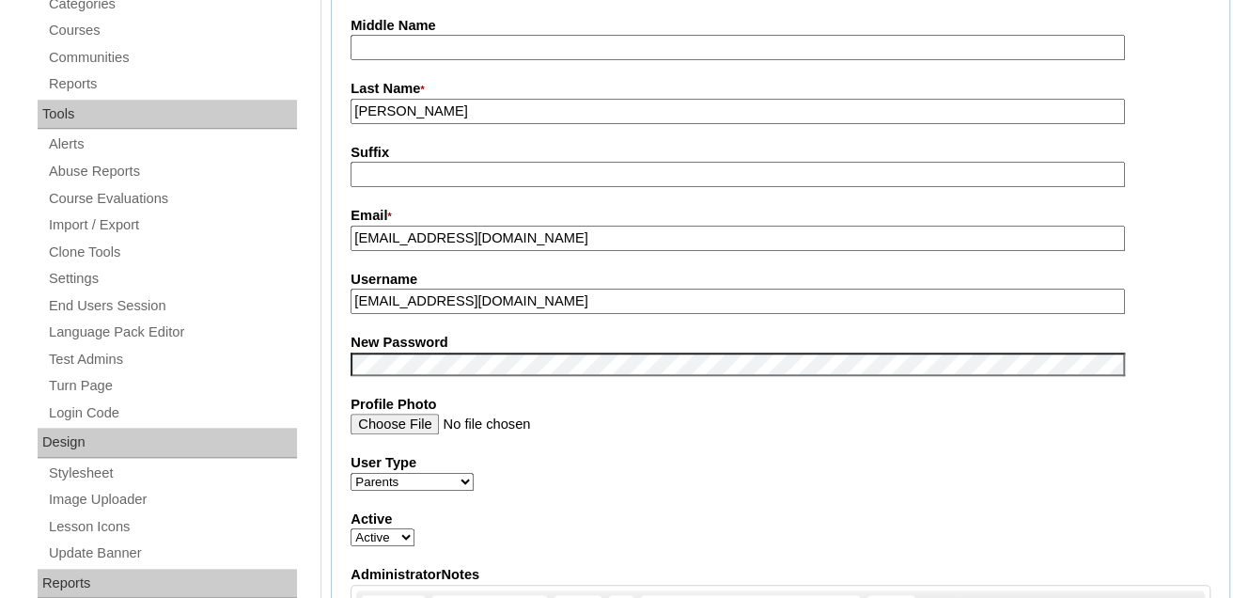
drag, startPoint x: 523, startPoint y: 318, endPoint x: 357, endPoint y: 307, distance: 165.8
click at [357, 307] on input "[EMAIL_ADDRESS][DOMAIN_NAME]" at bounding box center [738, 301] width 774 height 25
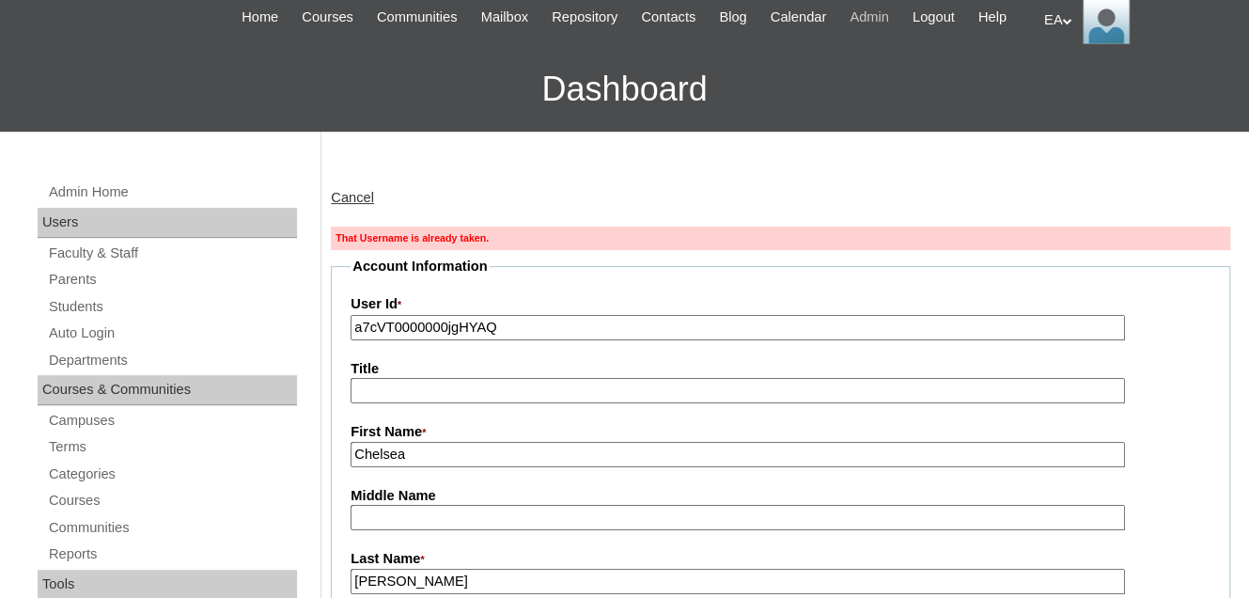
click at [889, 18] on span "Admin" at bounding box center [869, 18] width 39 height 22
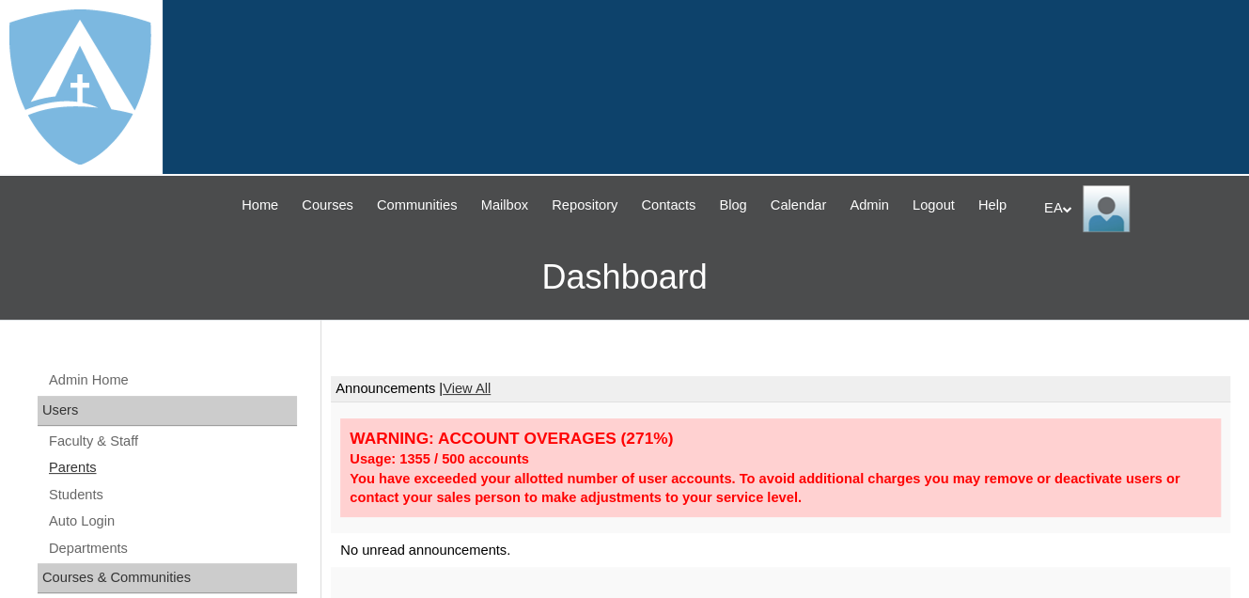
click at [65, 479] on link "Parents" at bounding box center [172, 467] width 250 height 23
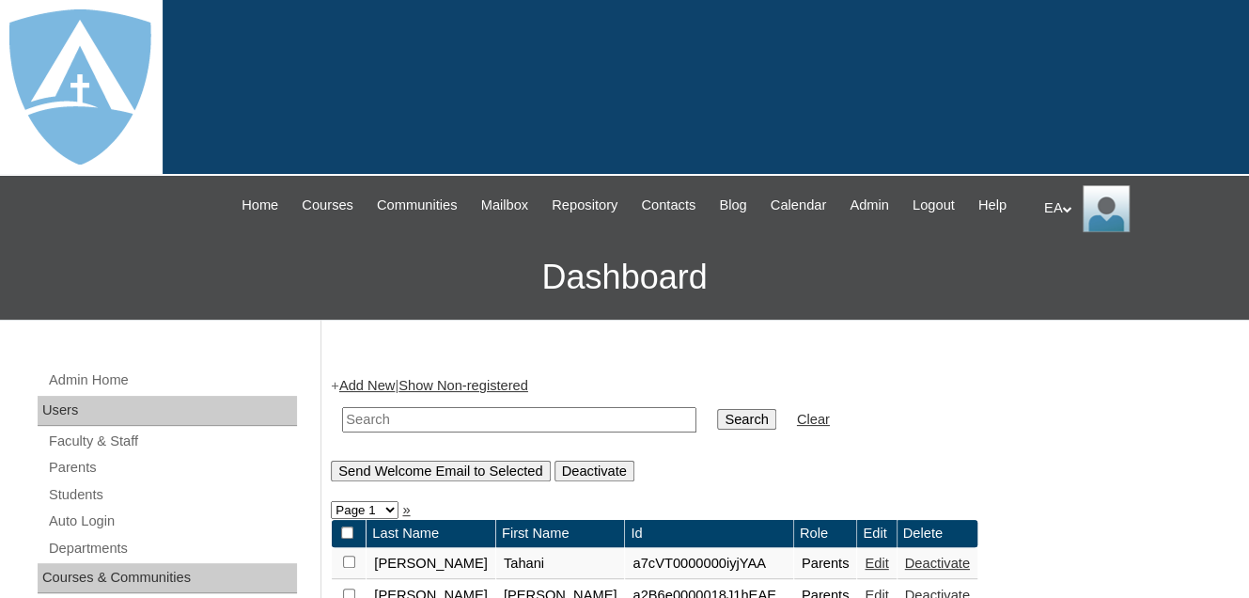
scroll to position [282, 0]
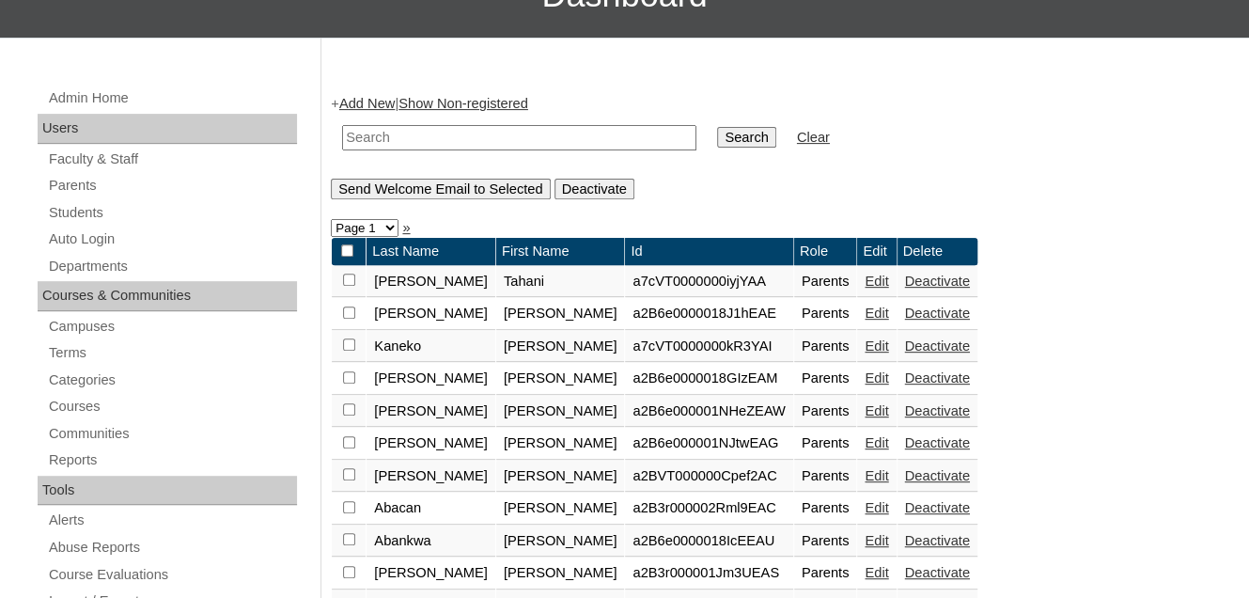
click at [380, 150] on input "text" at bounding box center [519, 137] width 354 height 25
paste input "[EMAIL_ADDRESS][DOMAIN_NAME]"
type input "[EMAIL_ADDRESS][DOMAIN_NAME]"
click at [717, 148] on input "Search" at bounding box center [746, 137] width 58 height 21
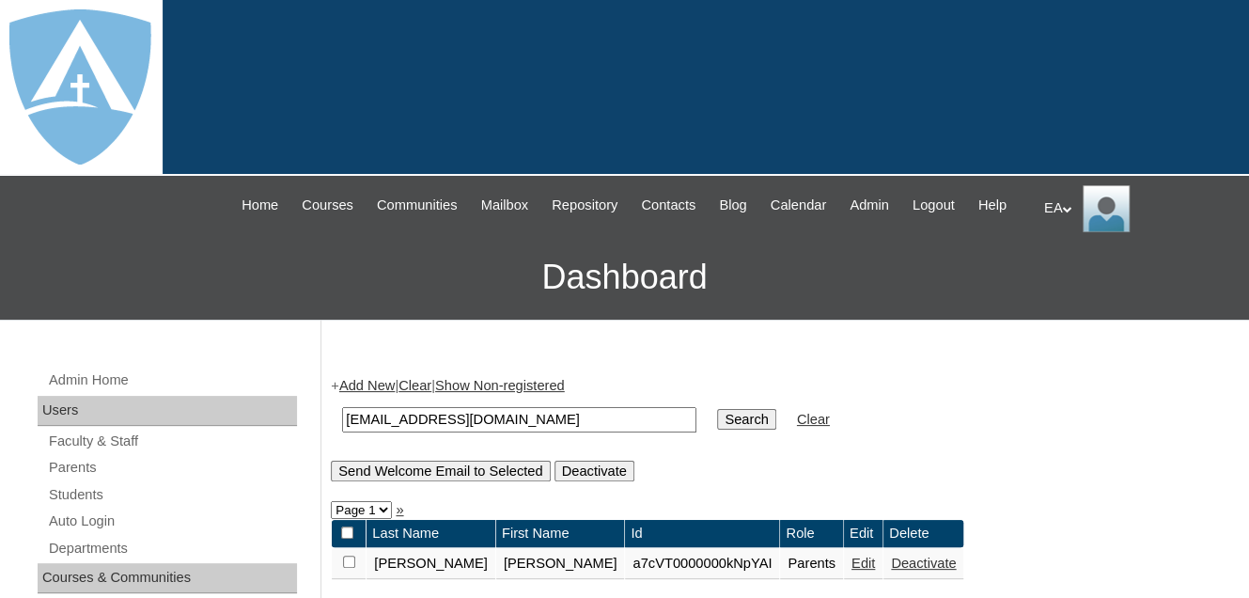
scroll to position [282, 0]
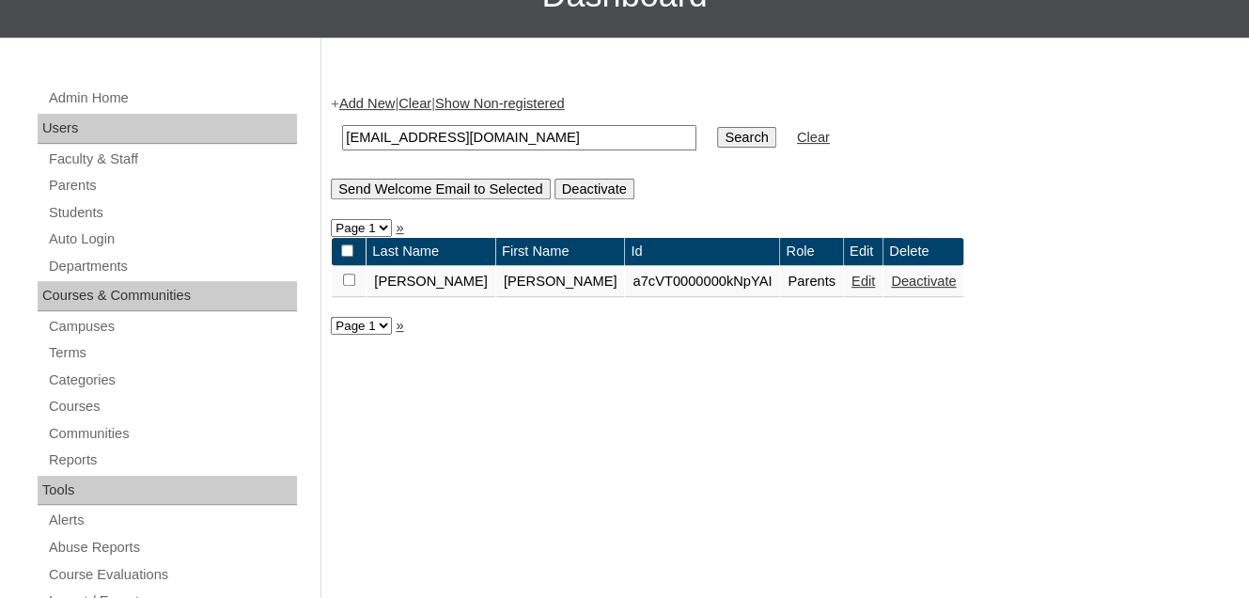
click at [852, 289] on link "Edit" at bounding box center [863, 281] width 23 height 15
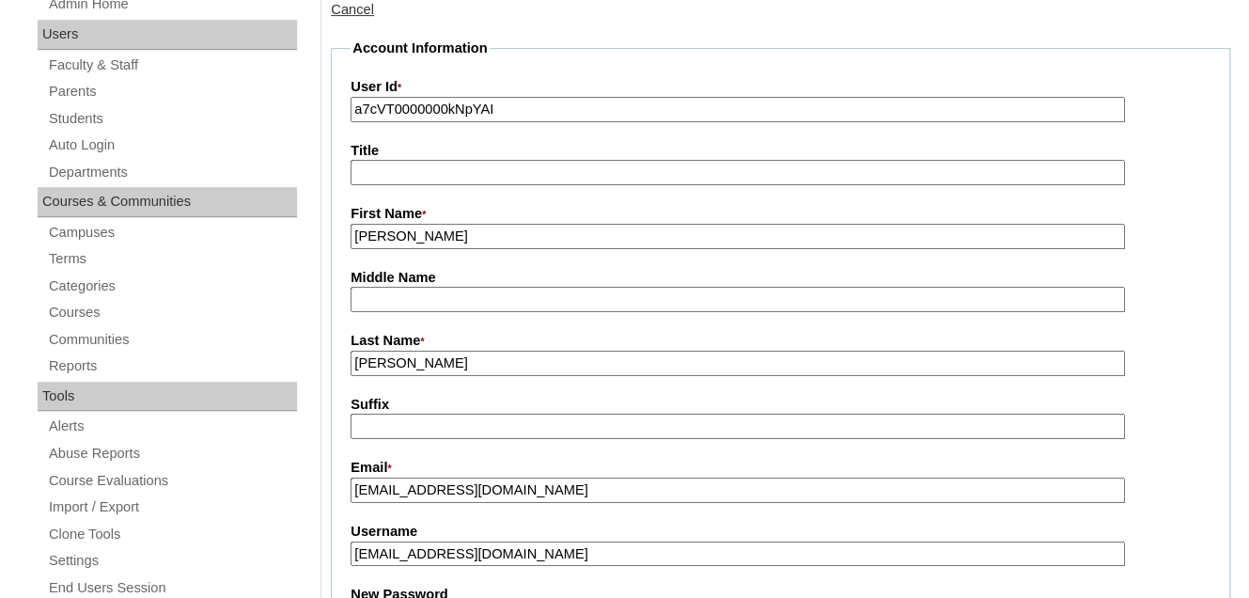
scroll to position [564, 0]
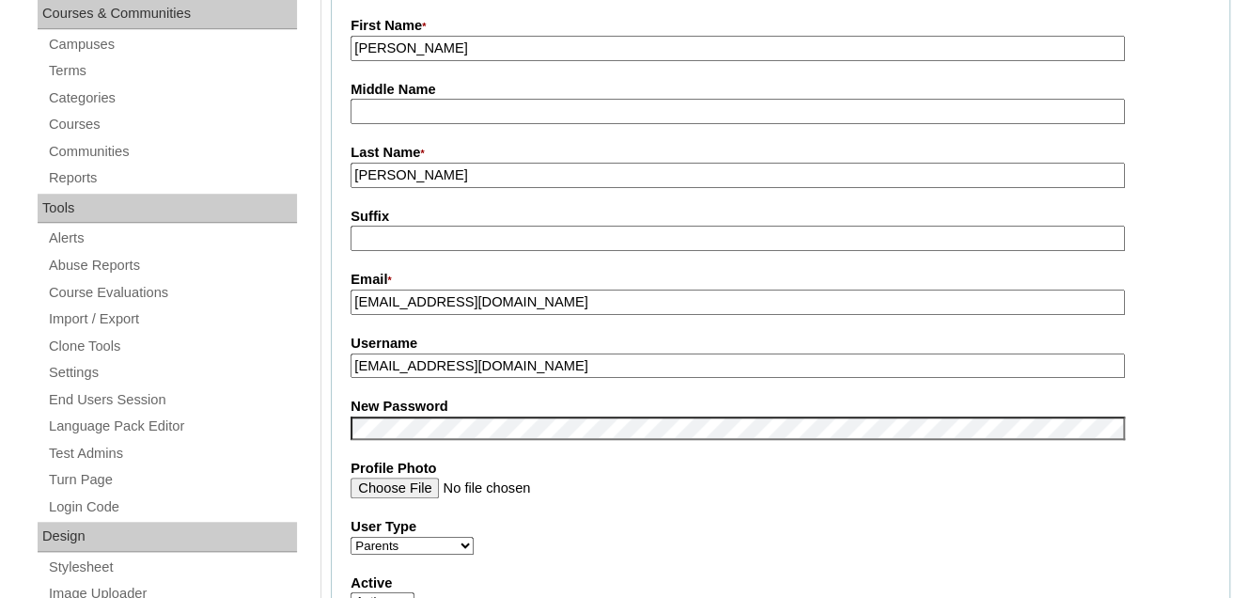
drag, startPoint x: 528, startPoint y: 382, endPoint x: 321, endPoint y: 388, distance: 206.9
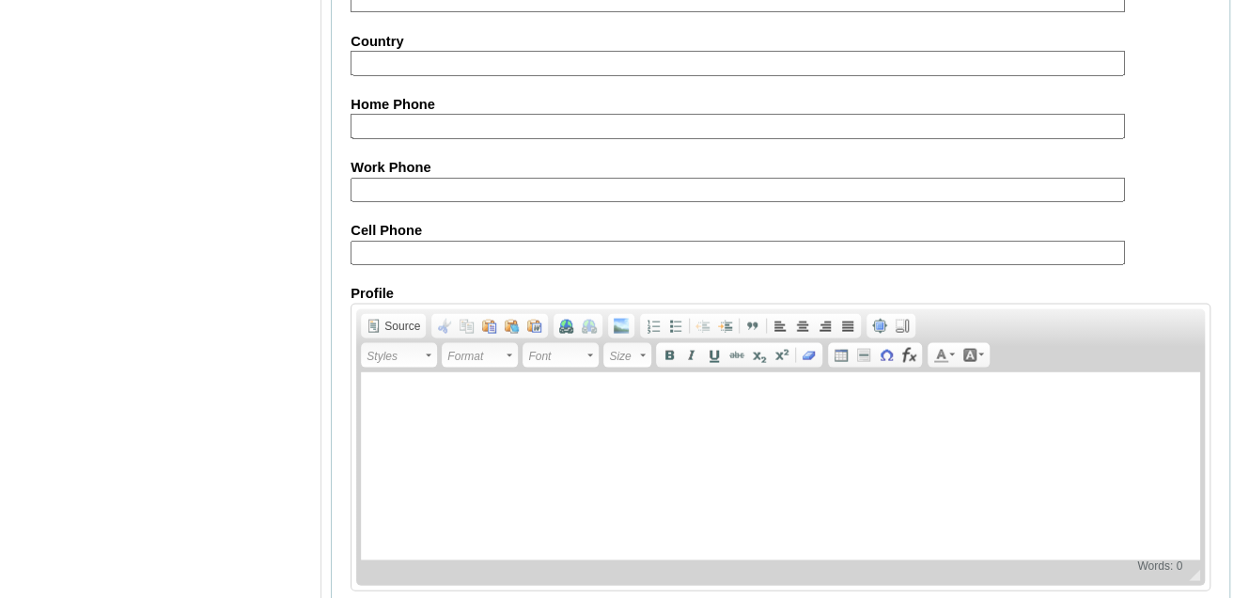
scroll to position [1968, 0]
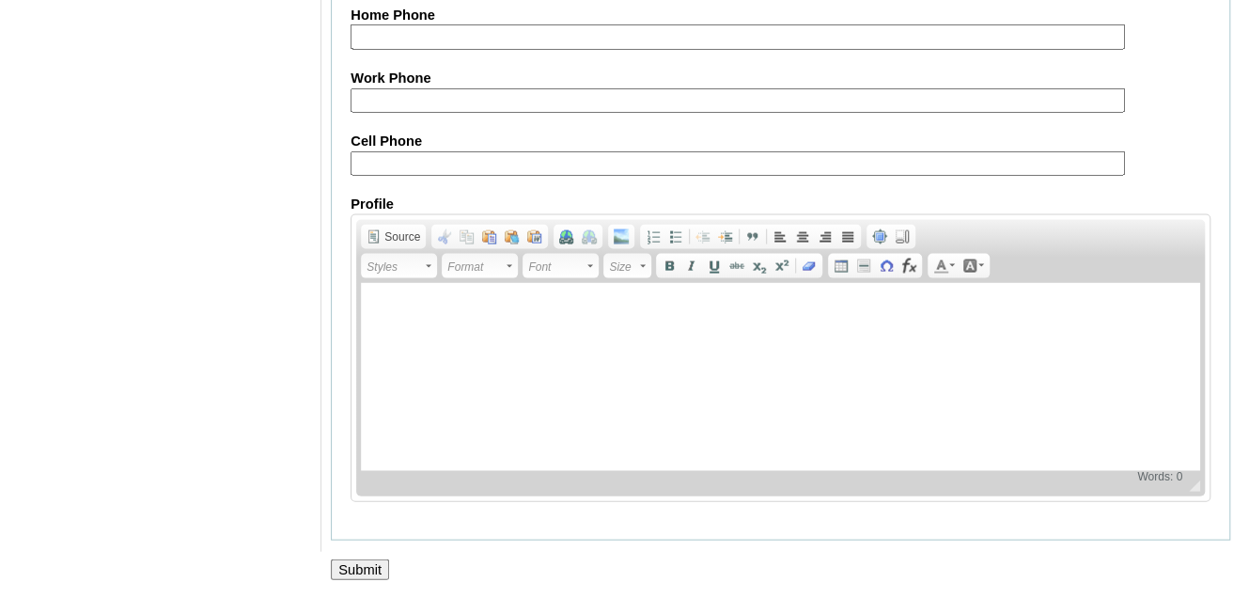
click at [345, 574] on input "Submit" at bounding box center [360, 569] width 58 height 21
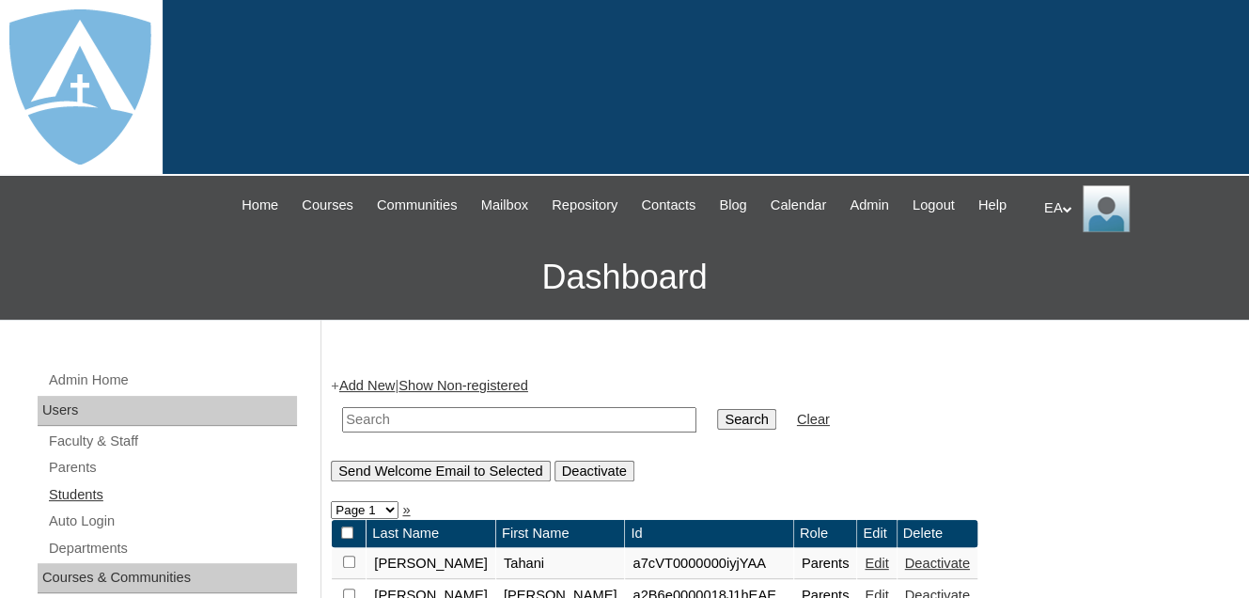
click at [87, 507] on link "Students" at bounding box center [172, 494] width 250 height 23
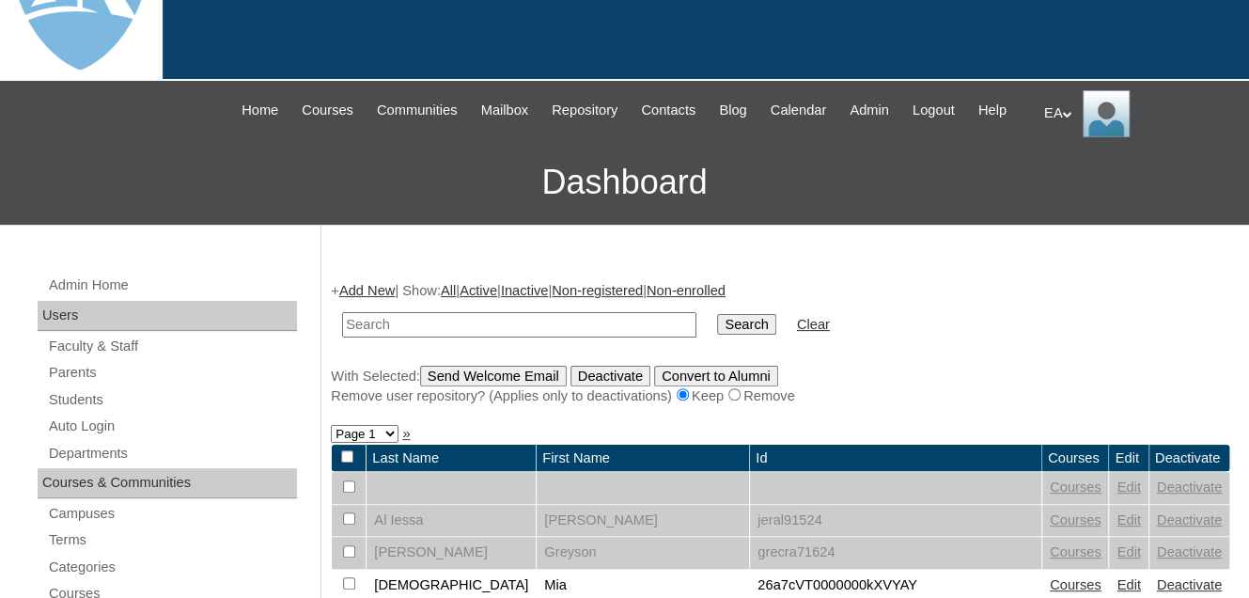
scroll to position [376, 0]
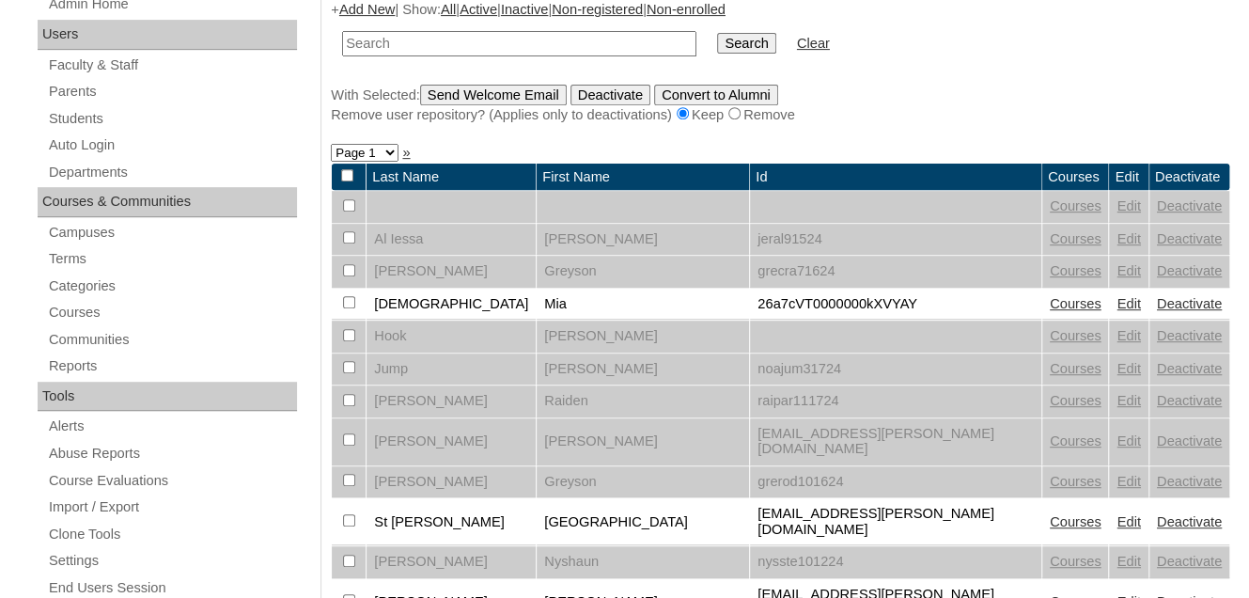
click at [380, 56] on input "text" at bounding box center [519, 43] width 354 height 25
type input "Aniya"
click at [717, 54] on input "Search" at bounding box center [746, 43] width 58 height 21
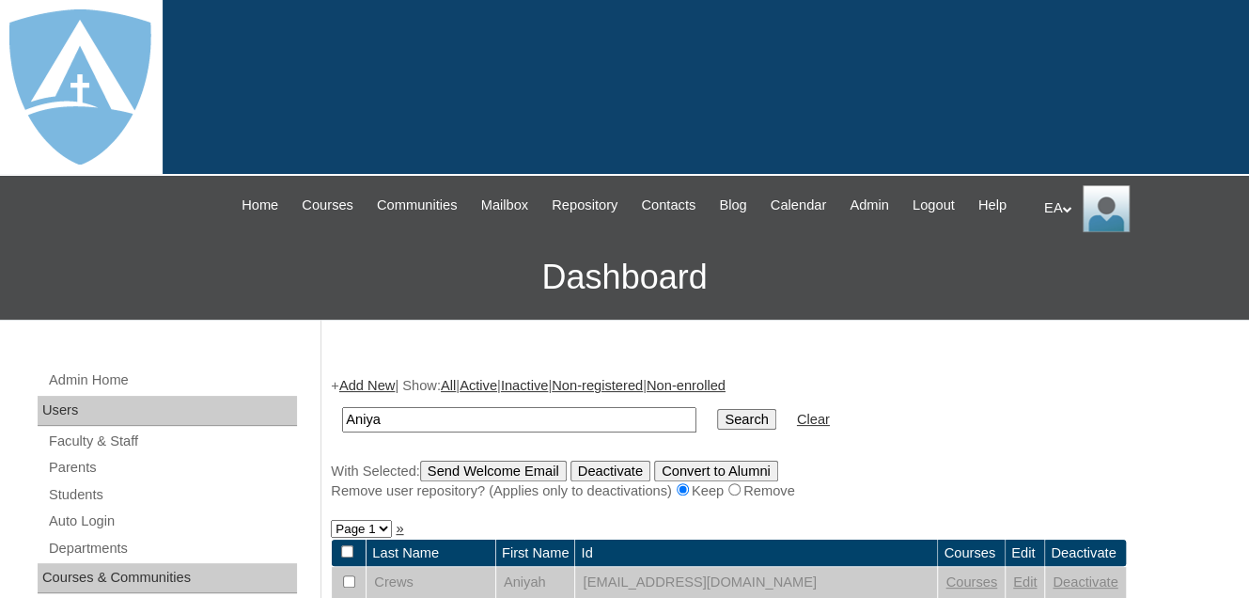
scroll to position [282, 0]
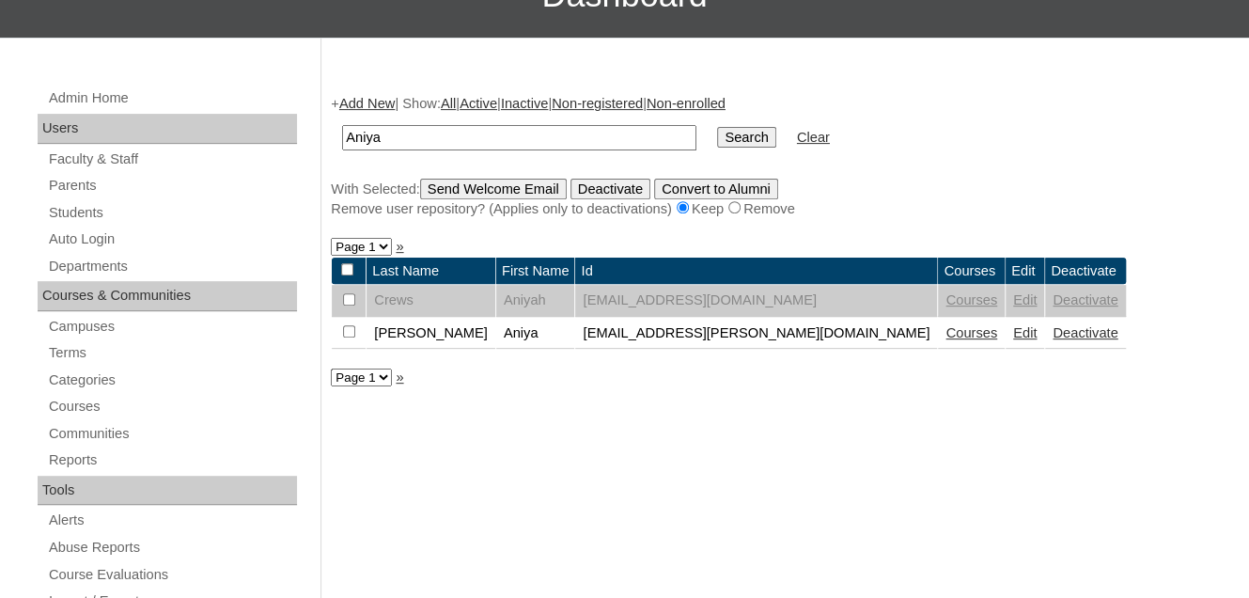
click at [1013, 340] on link "Edit" at bounding box center [1024, 332] width 23 height 15
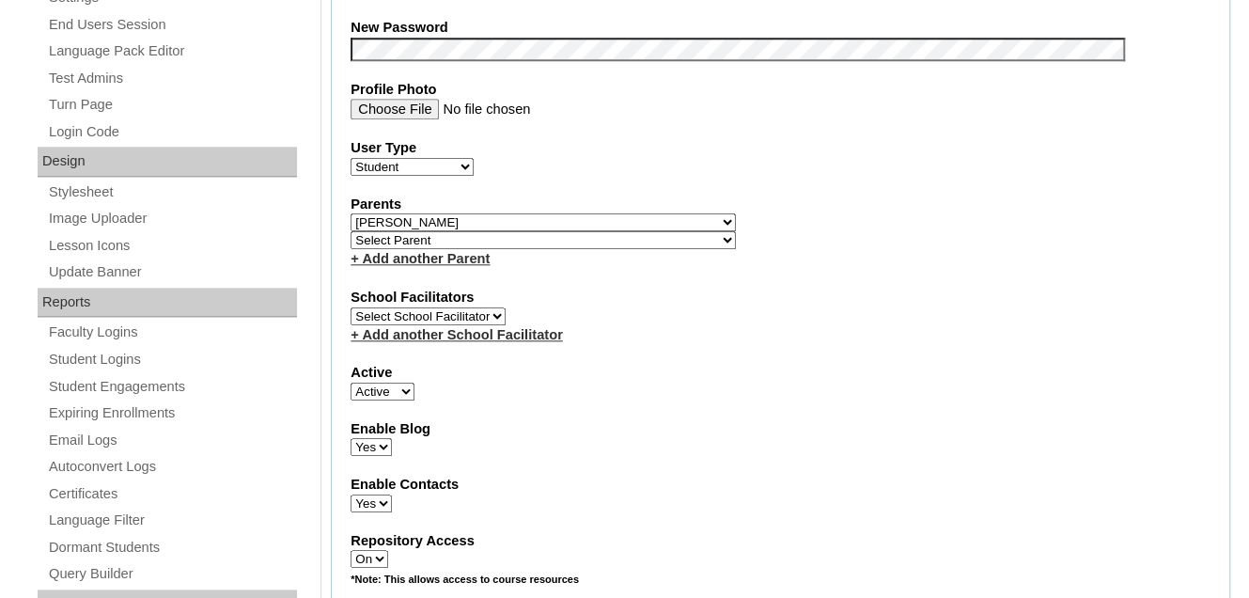
scroll to position [940, 0]
click at [540, 228] on select "Select [PERSON_NAME], [PERSON_NAME], [PERSON_NAME], [PERSON_NAME], [PERSON_NAME…" at bounding box center [543, 221] width 385 height 18
click at [351, 223] on select "Select [PERSON_NAME], [PERSON_NAME], [PERSON_NAME], [PERSON_NAME], [PERSON_NAME…" at bounding box center [543, 221] width 385 height 18
click at [614, 407] on fieldset "Account Information User Id [EMAIL_ADDRESS][PERSON_NAME][DOMAIN_NAME] Title Fir…" at bounding box center [781, 236] width 900 height 1523
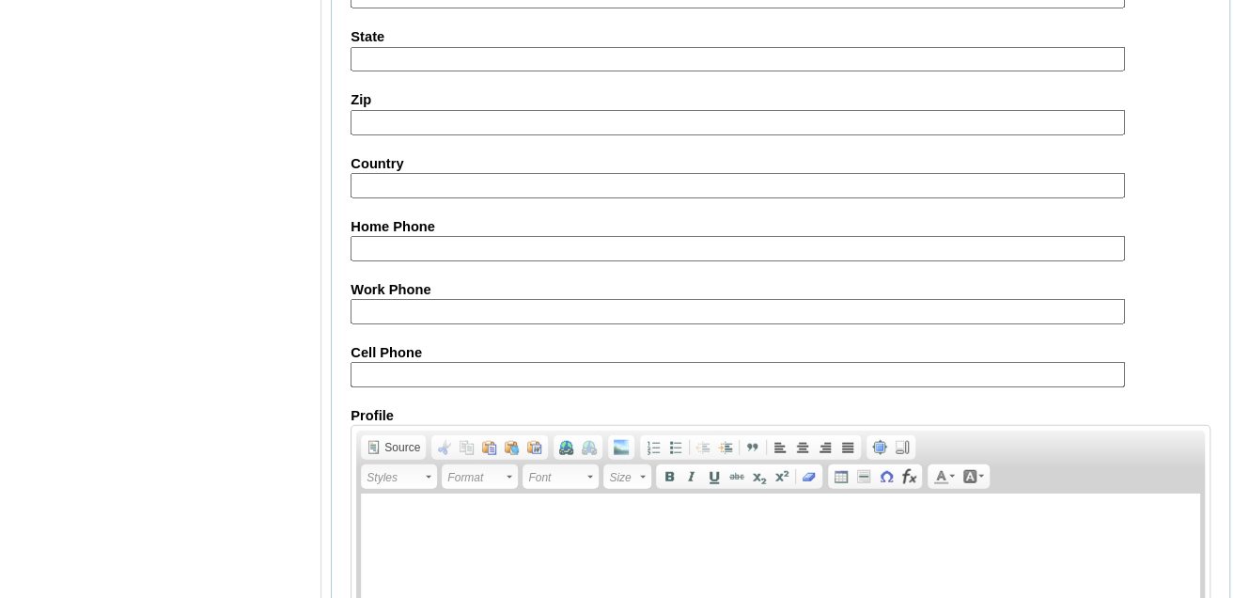
scroll to position [2355, 0]
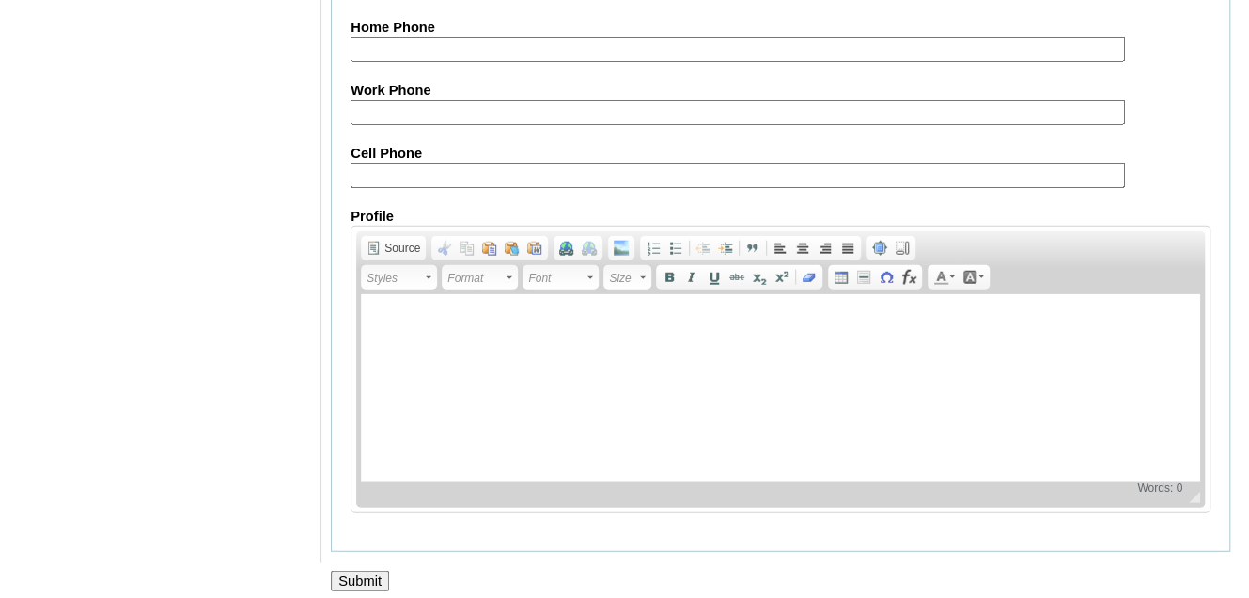
click at [370, 571] on input "Submit" at bounding box center [360, 581] width 58 height 21
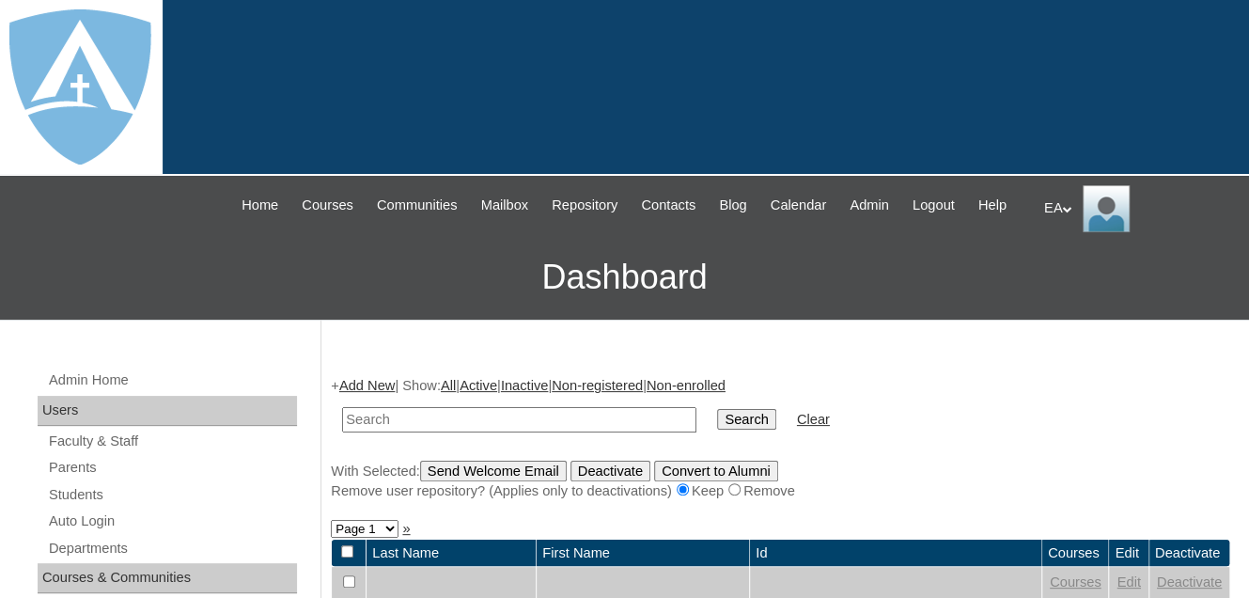
click at [1057, 206] on div "EA My Profile My Settings Logout" at bounding box center [1137, 208] width 186 height 47
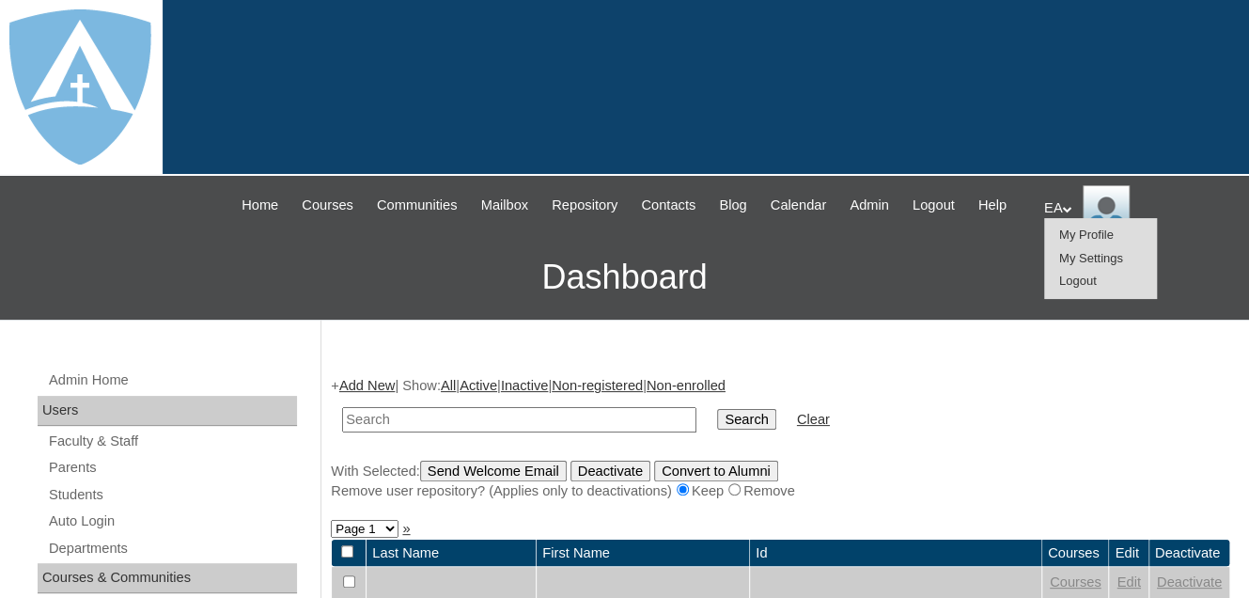
click at [1074, 276] on span "Logout" at bounding box center [1078, 281] width 38 height 14
